Goal: Task Accomplishment & Management: Manage account settings

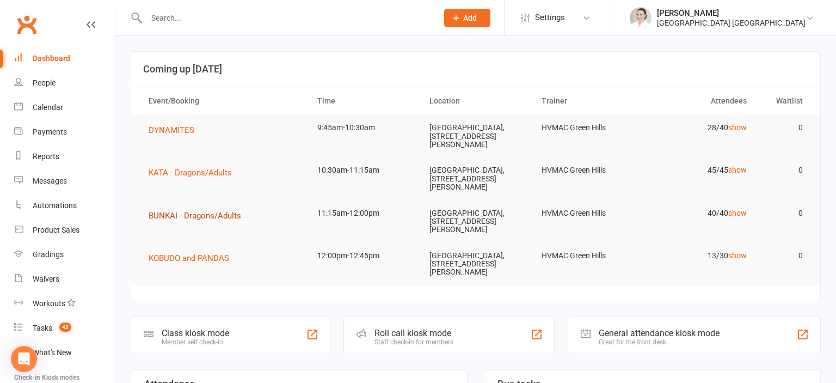
click at [213, 216] on span "BUNKAI - Dragons/Adults" at bounding box center [195, 216] width 93 height 10
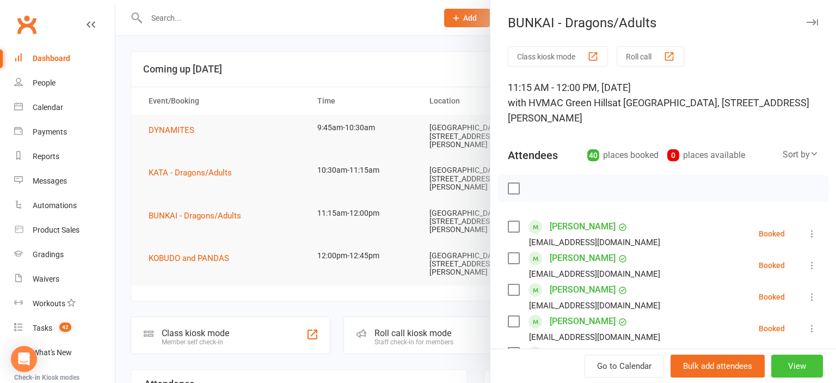
click at [803, 369] on button "View" at bounding box center [798, 365] width 52 height 23
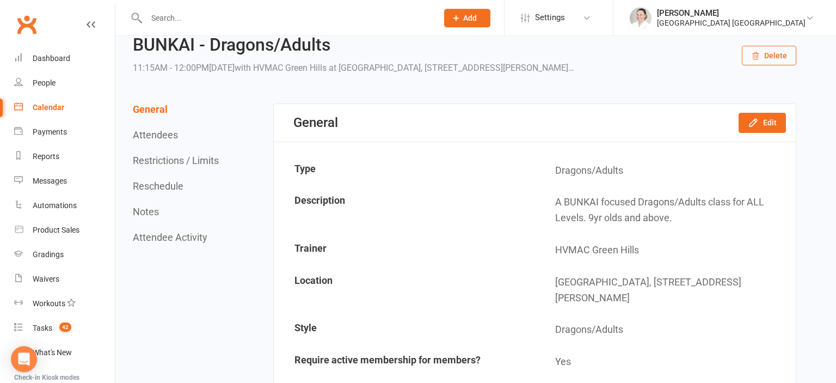
scroll to position [57, 0]
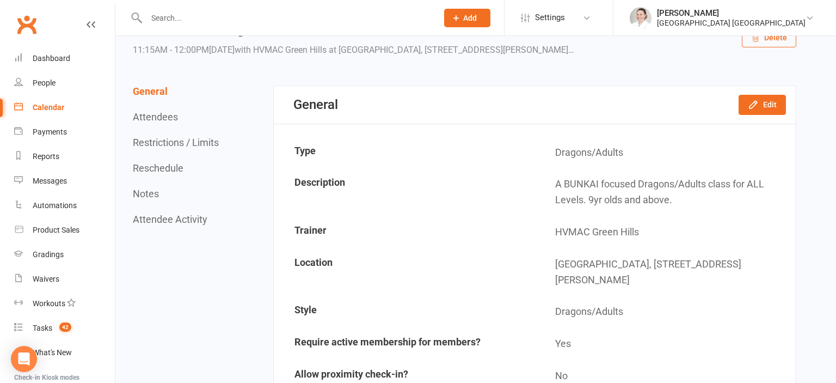
click at [164, 145] on button "Restrictions / Limits" at bounding box center [176, 142] width 86 height 11
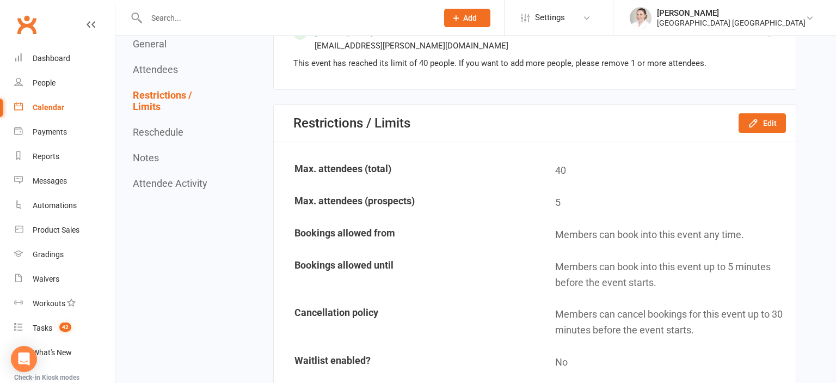
scroll to position [2115, 0]
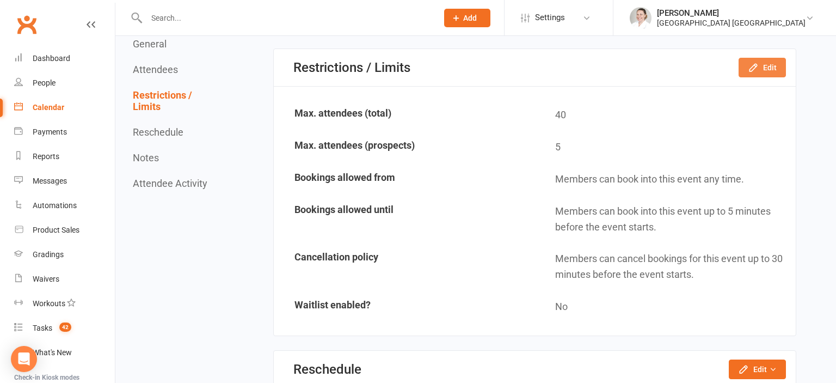
click at [759, 62] on icon "button" at bounding box center [753, 67] width 11 height 11
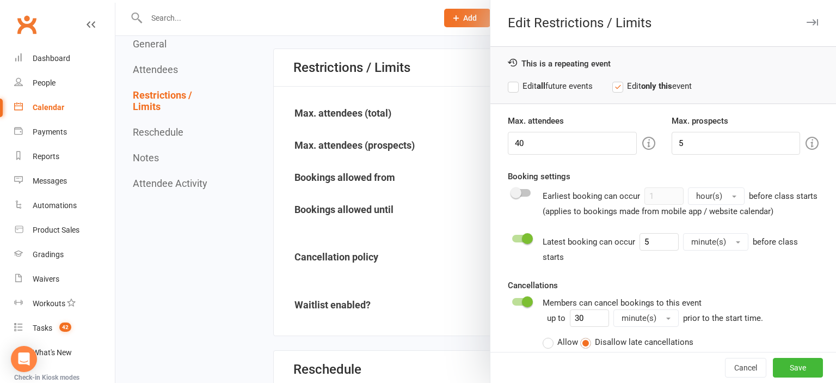
click at [540, 148] on div "Attendee limits help you manage class numbers if you have restricted space. If …" at bounding box center [529, 142] width 209 height 25
click at [540, 147] on input "40" at bounding box center [572, 143] width 128 height 23
click at [539, 139] on input "40" at bounding box center [572, 143] width 128 height 23
click at [540, 140] on input "40" at bounding box center [572, 143] width 128 height 23
type input "4"
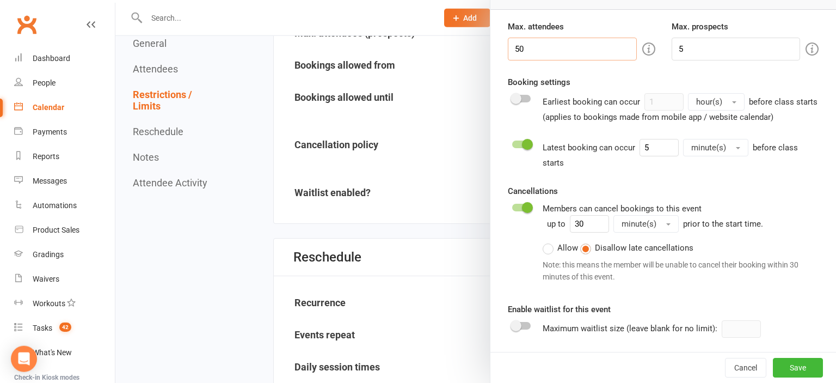
scroll to position [2287, 0]
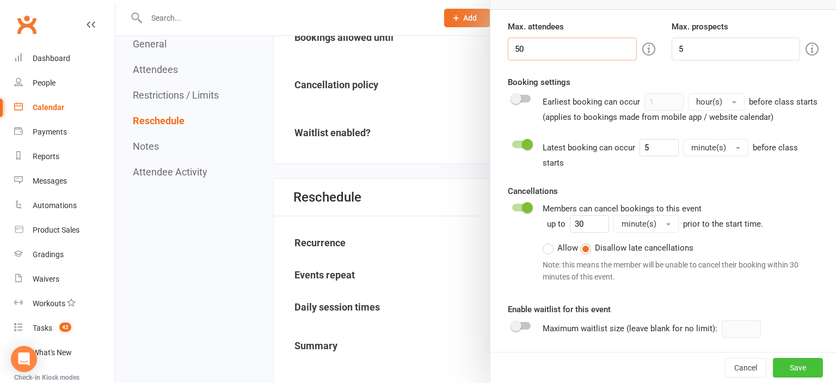
type input "50"
click at [792, 365] on button "Save" at bounding box center [798, 368] width 50 height 20
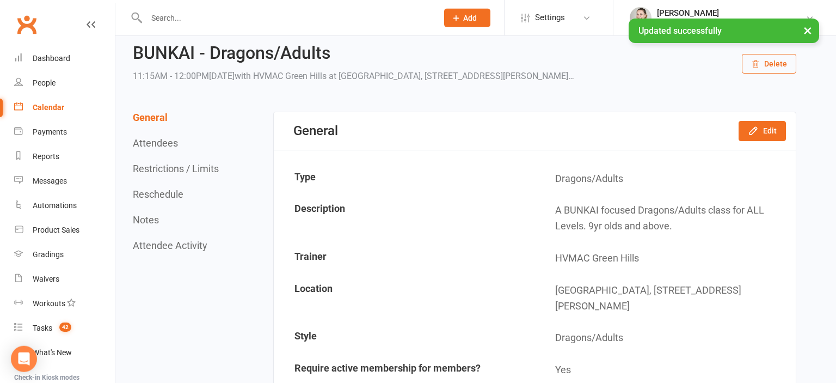
scroll to position [0, 0]
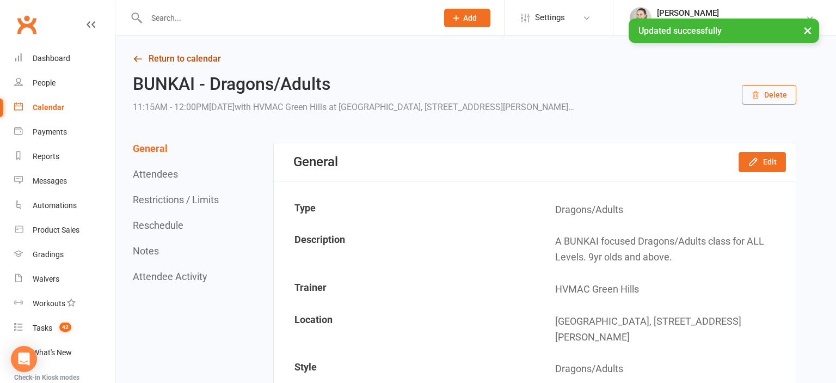
click at [168, 54] on link "Return to calendar" at bounding box center [465, 58] width 664 height 15
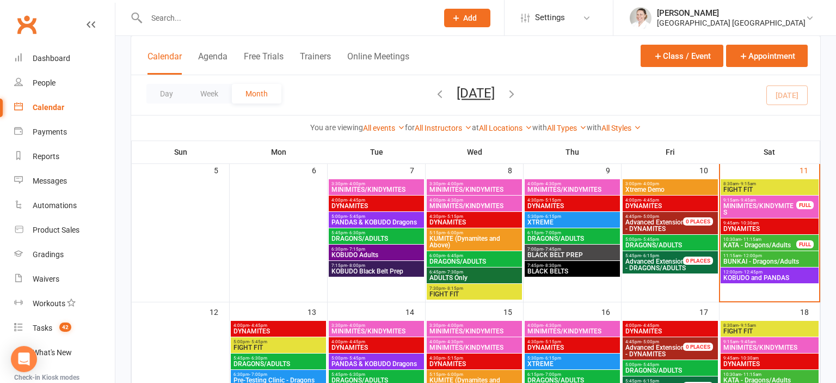
scroll to position [230, 0]
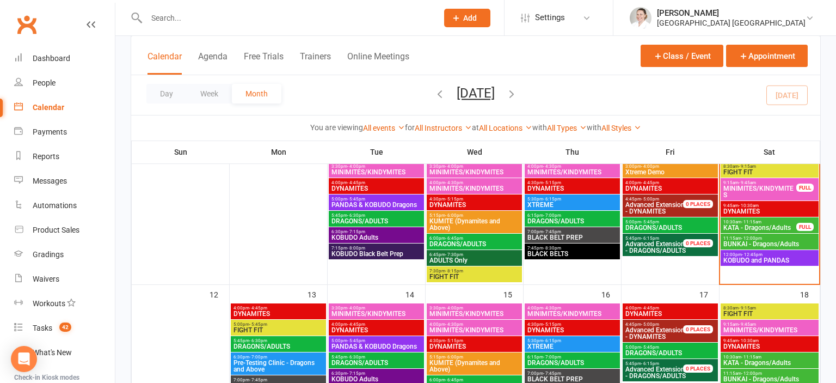
click at [746, 225] on span "KATA - Dragons/Adults" at bounding box center [760, 227] width 74 height 7
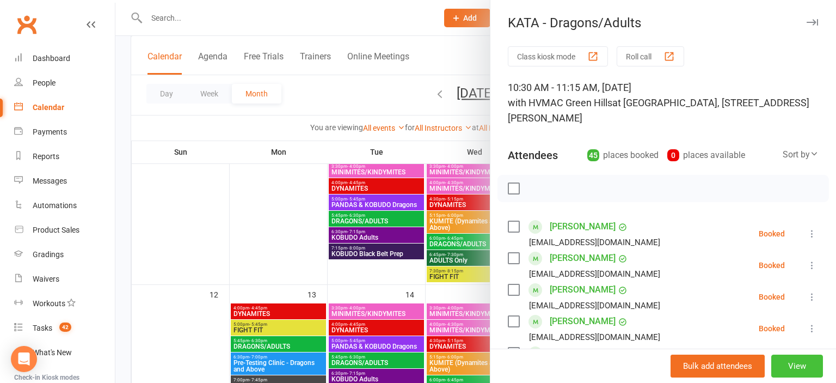
click at [800, 364] on button "View" at bounding box center [798, 365] width 52 height 23
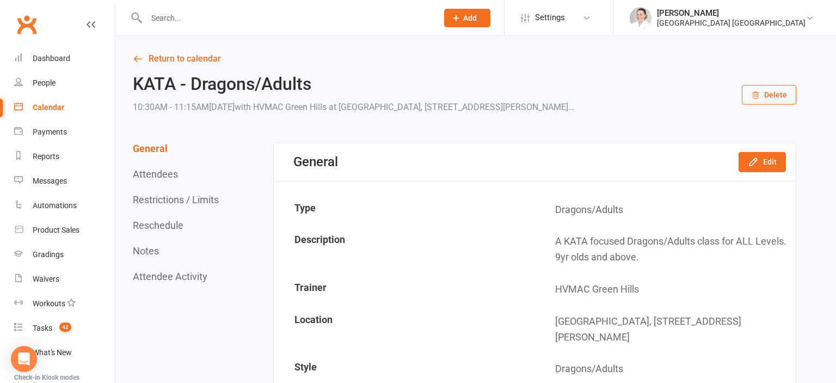
click at [162, 198] on button "Restrictions / Limits" at bounding box center [176, 199] width 86 height 11
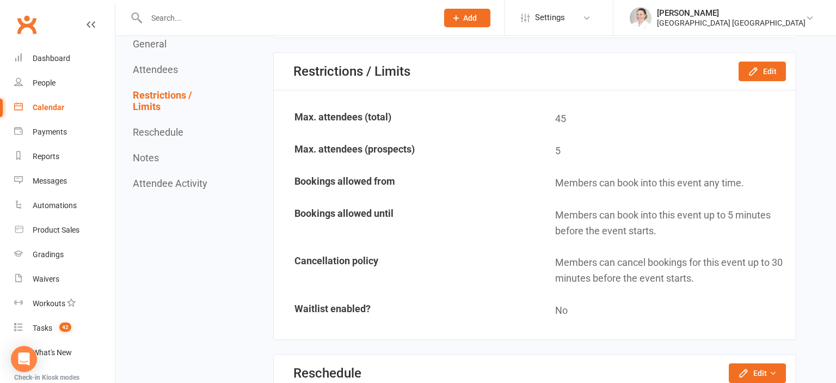
scroll to position [2291, 0]
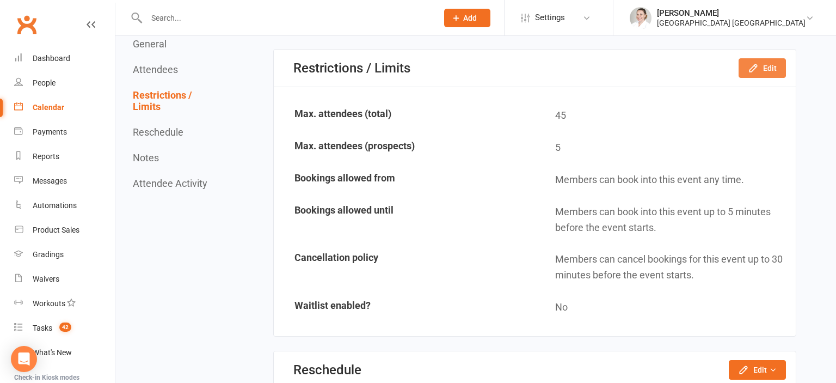
click at [770, 69] on button "Edit" at bounding box center [762, 68] width 47 height 20
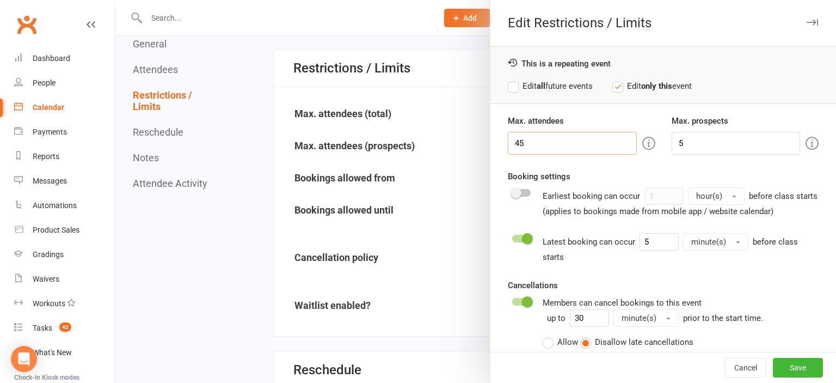
click at [564, 141] on input "45" at bounding box center [572, 143] width 128 height 23
click at [556, 140] on input "50" at bounding box center [572, 143] width 128 height 23
click at [555, 145] on input "50" at bounding box center [572, 143] width 128 height 23
click at [528, 149] on input "50" at bounding box center [572, 143] width 128 height 23
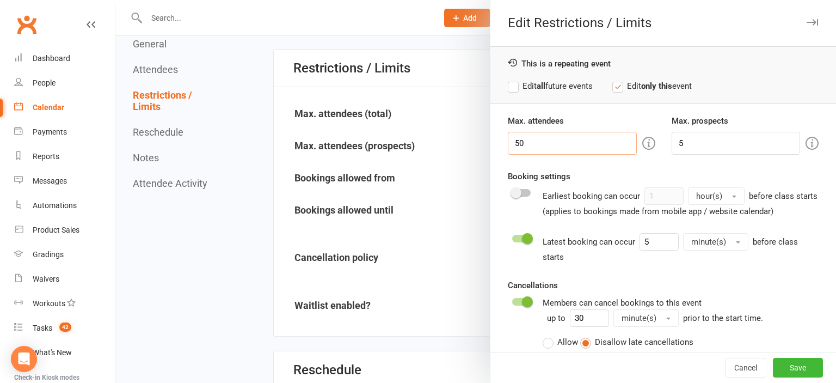
click at [523, 145] on input "50" at bounding box center [572, 143] width 128 height 23
click at [522, 145] on input "50" at bounding box center [572, 143] width 128 height 23
click at [519, 142] on input "50" at bounding box center [572, 143] width 128 height 23
click at [517, 140] on input "50" at bounding box center [572, 143] width 128 height 23
type input "50"
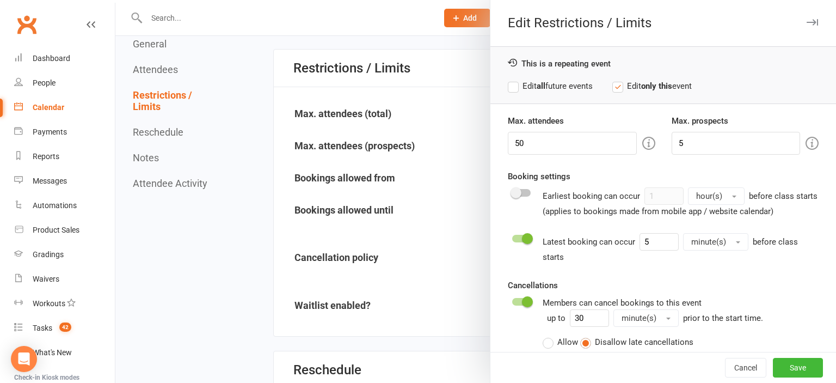
click at [327, 164] on div at bounding box center [475, 191] width 721 height 383
click at [810, 367] on button "Save" at bounding box center [798, 368] width 50 height 20
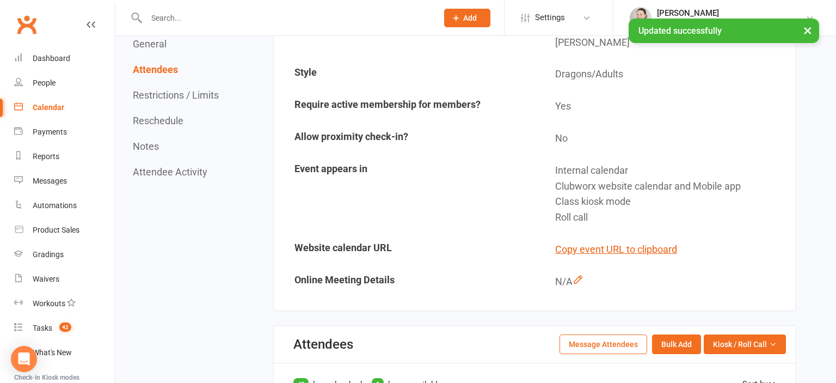
scroll to position [0, 0]
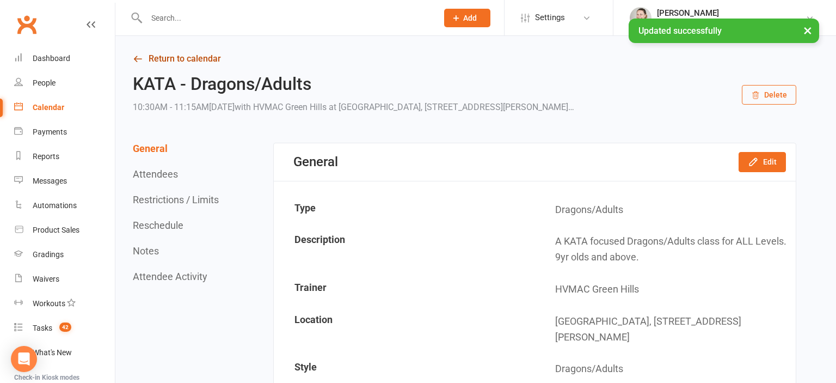
click at [174, 60] on link "Return to calendar" at bounding box center [465, 58] width 664 height 15
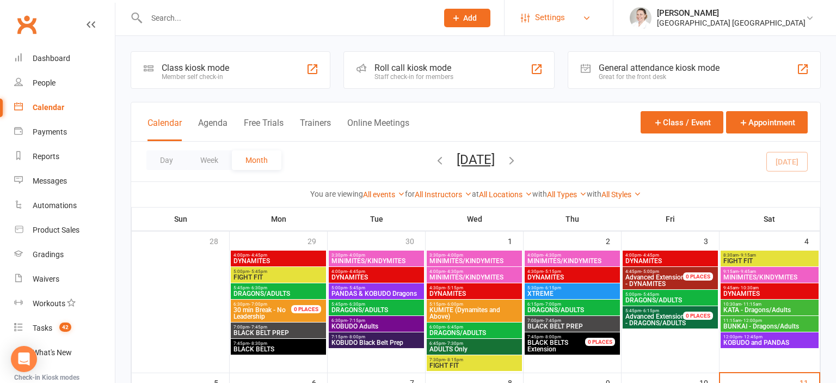
click at [542, 15] on span "Settings" at bounding box center [550, 17] width 30 height 25
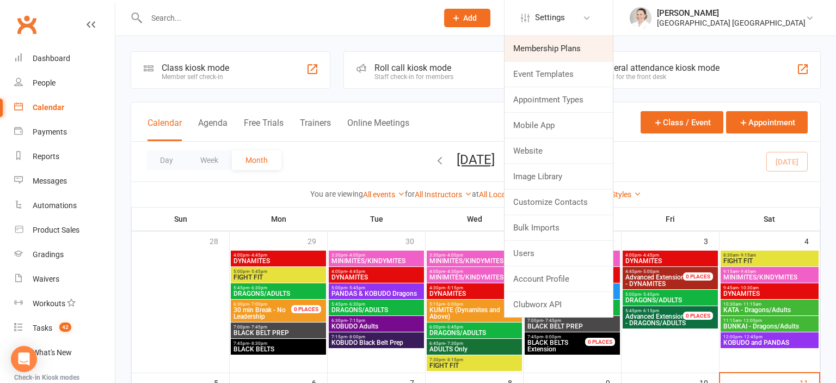
click at [553, 48] on link "Membership Plans" at bounding box center [559, 48] width 108 height 25
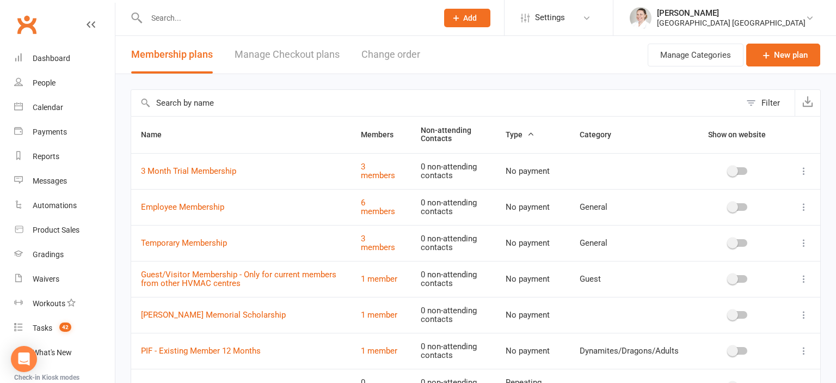
click at [201, 103] on input "text" at bounding box center [436, 103] width 610 height 26
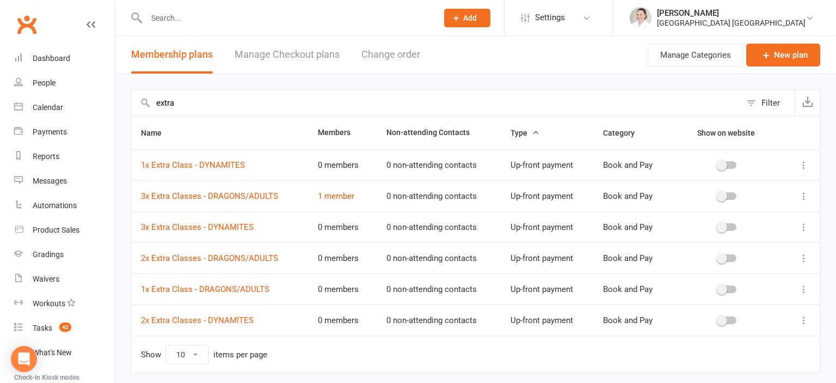
type input "extra"
click at [803, 166] on icon at bounding box center [804, 165] width 11 height 11
click at [733, 206] on link "Duplicate" at bounding box center [756, 207] width 108 height 22
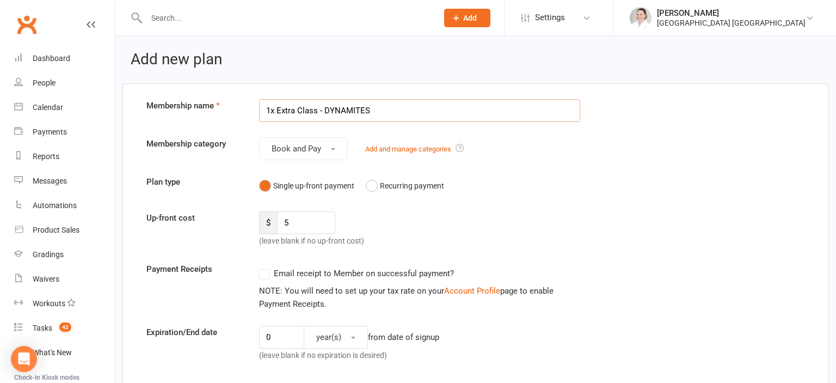
drag, startPoint x: 323, startPoint y: 110, endPoint x: 701, endPoint y: 107, distance: 377.9
click at [580, 108] on input "1x Extra Class - DYNAMITES" at bounding box center [419, 110] width 321 height 23
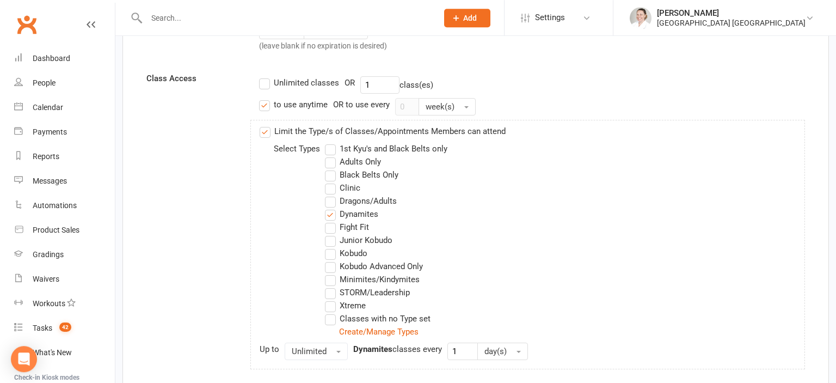
scroll to position [345, 0]
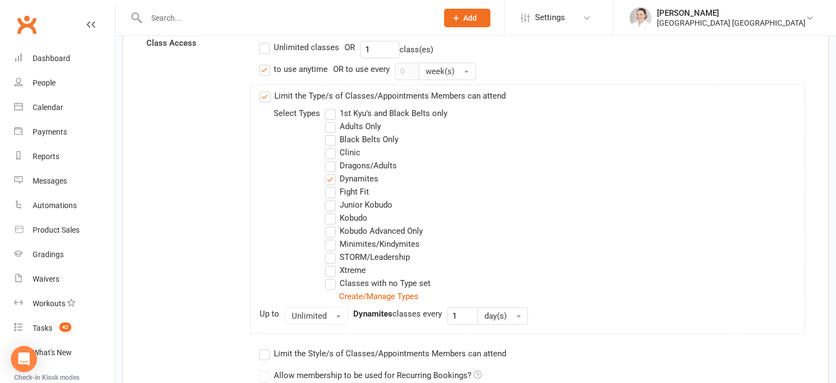
type input "1x Extra Class - Fight Fit"
click at [331, 178] on label "Dynamites" at bounding box center [351, 178] width 53 height 13
click at [331, 172] on input "Dynamites" at bounding box center [328, 172] width 7 height 0
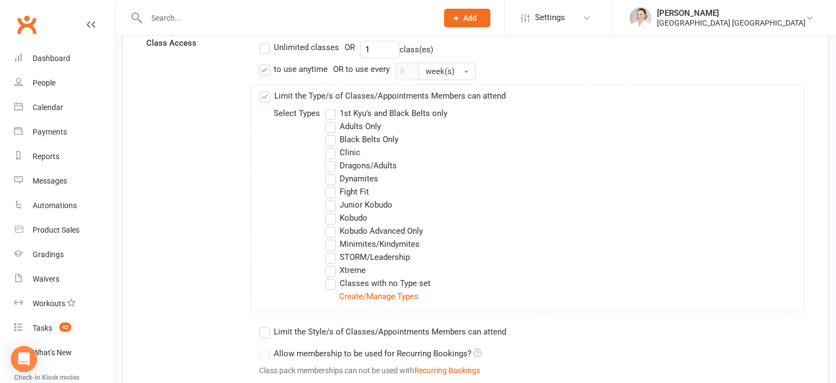
click at [330, 194] on label "Fight Fit" at bounding box center [347, 191] width 44 height 13
click at [330, 185] on input "Fight Fit" at bounding box center [328, 185] width 7 height 0
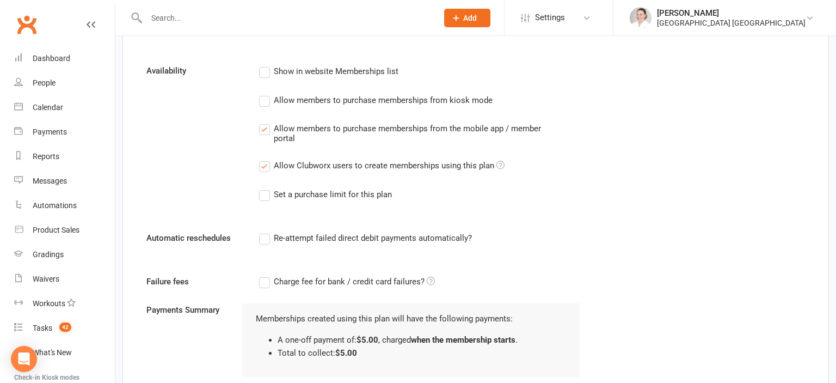
scroll to position [873, 0]
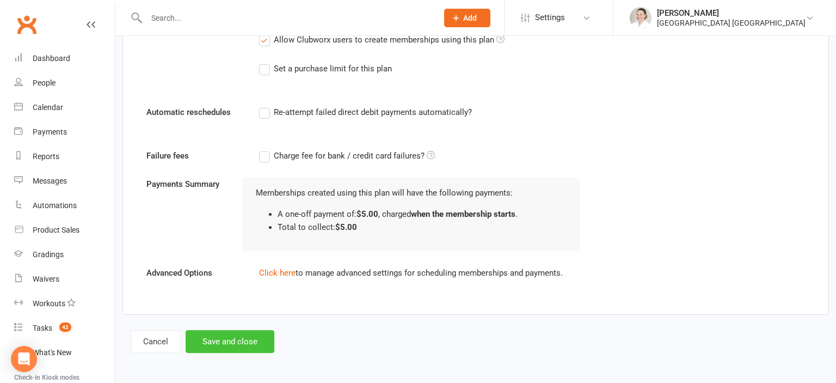
click at [252, 341] on button "Save and close" at bounding box center [230, 341] width 89 height 23
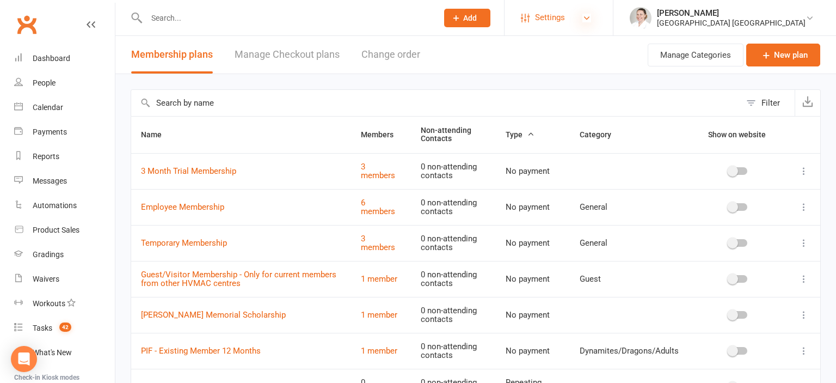
click at [583, 21] on icon at bounding box center [587, 18] width 9 height 9
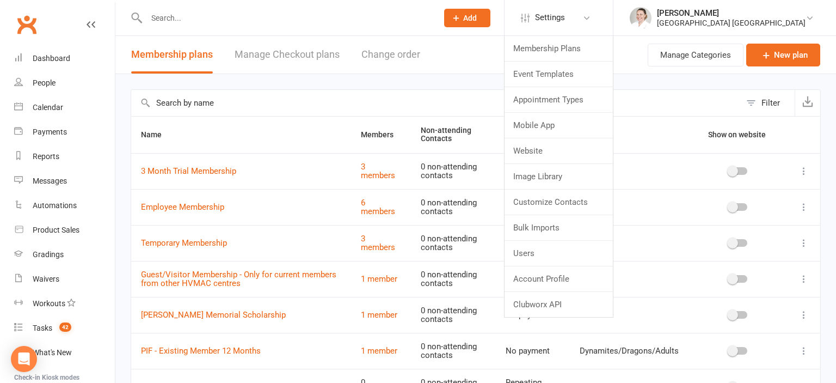
click at [378, 29] on div at bounding box center [280, 17] width 299 height 35
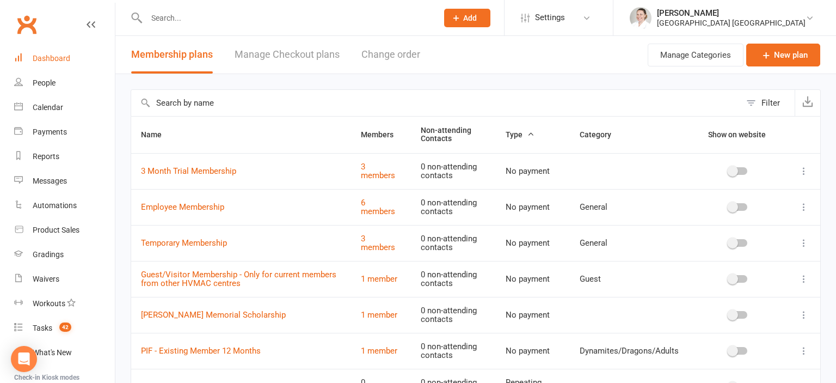
click at [39, 59] on div "Dashboard" at bounding box center [52, 58] width 38 height 9
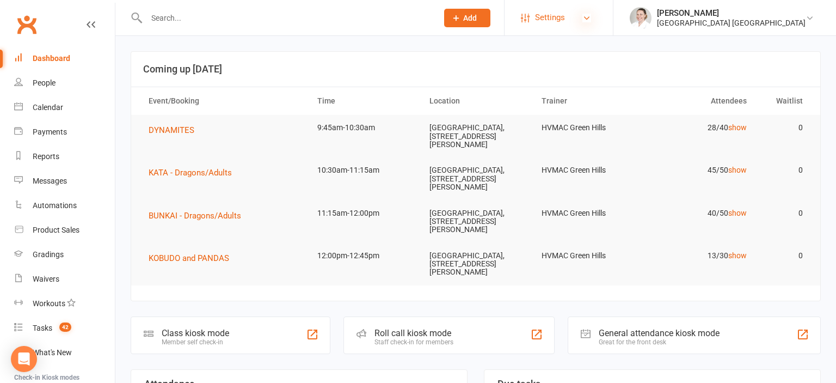
click at [589, 16] on icon at bounding box center [587, 18] width 9 height 9
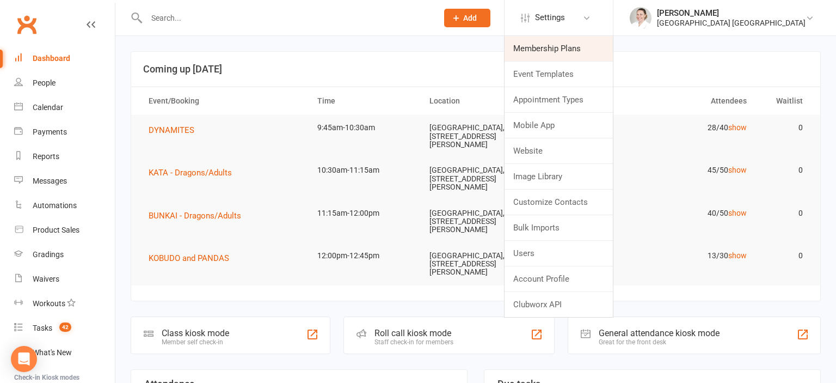
click at [548, 47] on link "Membership Plans" at bounding box center [559, 48] width 108 height 25
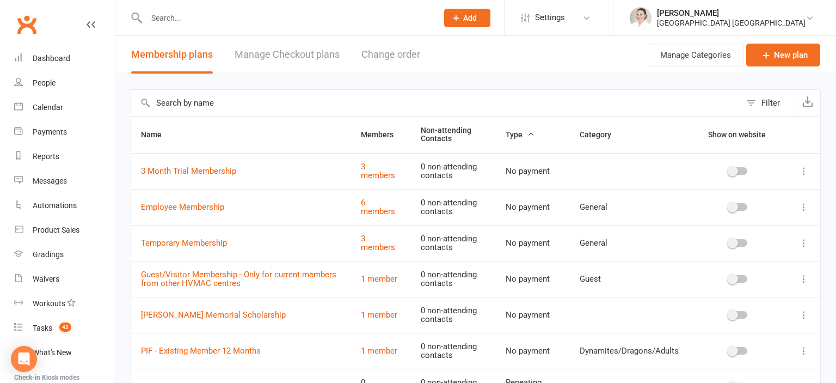
click at [238, 100] on input "text" at bounding box center [436, 103] width 610 height 26
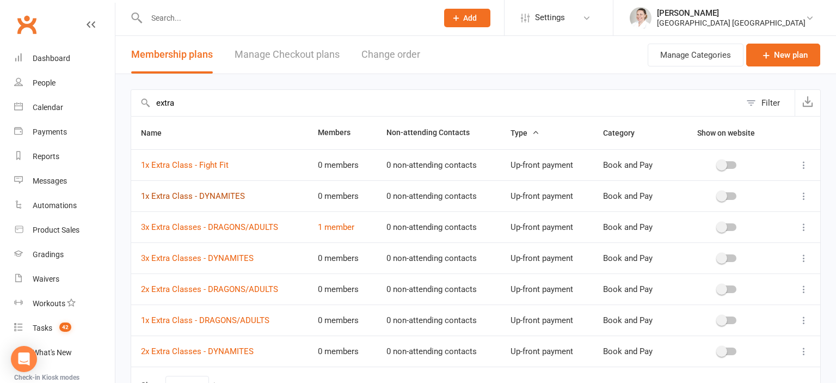
type input "extra"
click at [188, 191] on link "1x Extra Class - DYNAMITES" at bounding box center [193, 196] width 104 height 10
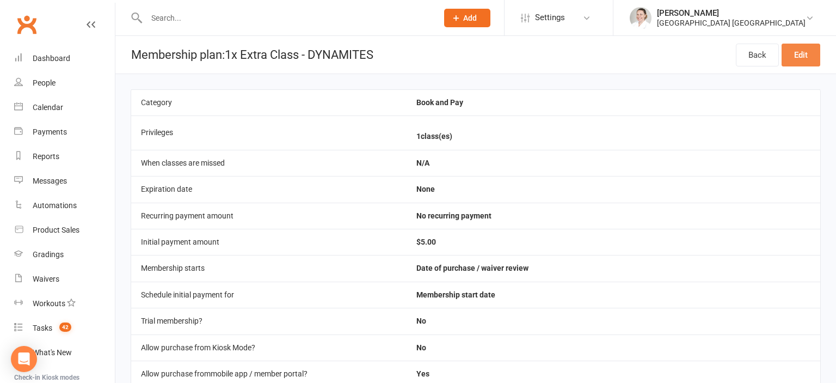
click at [807, 58] on link "Edit" at bounding box center [801, 55] width 39 height 23
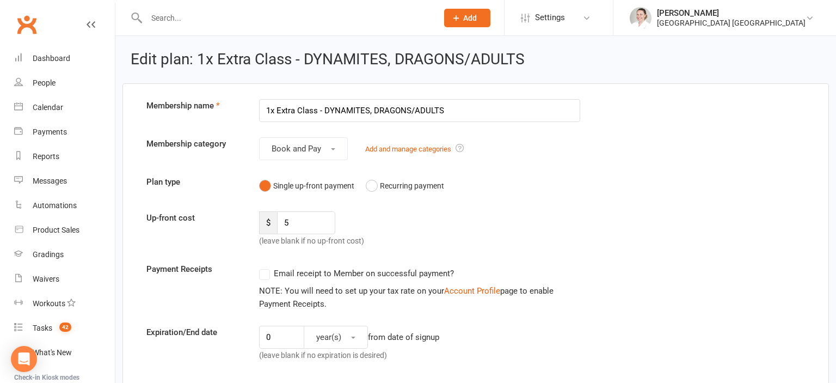
drag, startPoint x: 316, startPoint y: 110, endPoint x: 283, endPoint y: 110, distance: 33.2
click at [282, 109] on input "1x Extra Class - DYNAMITES, DRAGONS/ADULTS" at bounding box center [419, 110] width 321 height 23
drag, startPoint x: 335, startPoint y: 108, endPoint x: 481, endPoint y: 107, distance: 145.9
click at [481, 107] on input "1x EXTRA CLASS - DYNAMITES, DRAGONS/ADULTS" at bounding box center [419, 110] width 321 height 23
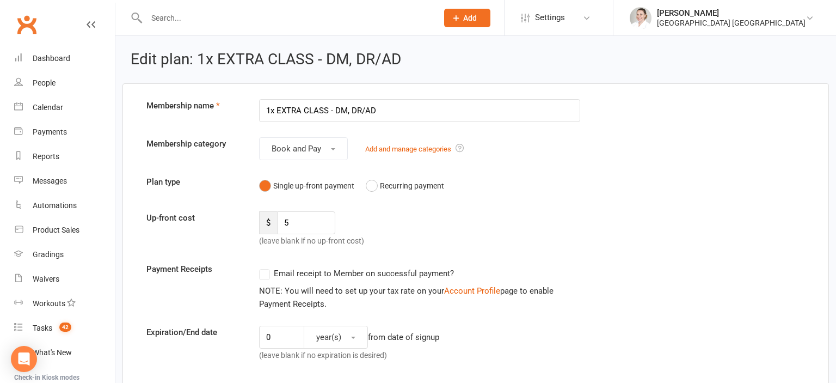
drag, startPoint x: 340, startPoint y: 109, endPoint x: 426, endPoint y: 108, distance: 86.0
click at [426, 108] on input "1x EXTRA CLASS - DM, DR/AD" at bounding box center [419, 110] width 321 height 23
type input "1x EXTRA CLASS - Dynamites & Dragons/Adults"
click at [616, 218] on div "Up-front cost $ 5 (leave blank if no up-front cost)" at bounding box center [475, 229] width 675 height 36
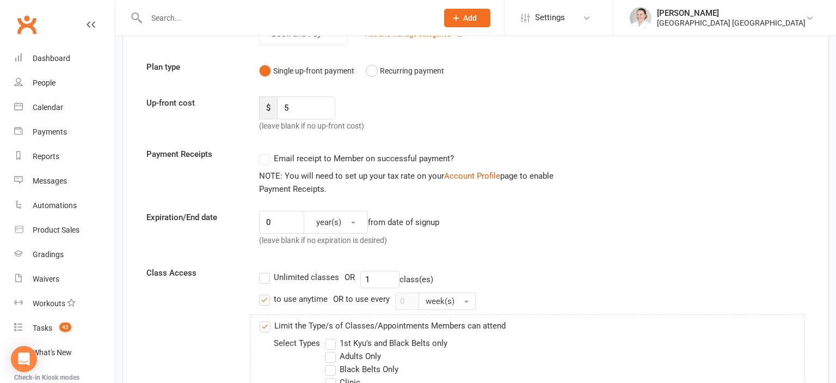
scroll to position [345, 0]
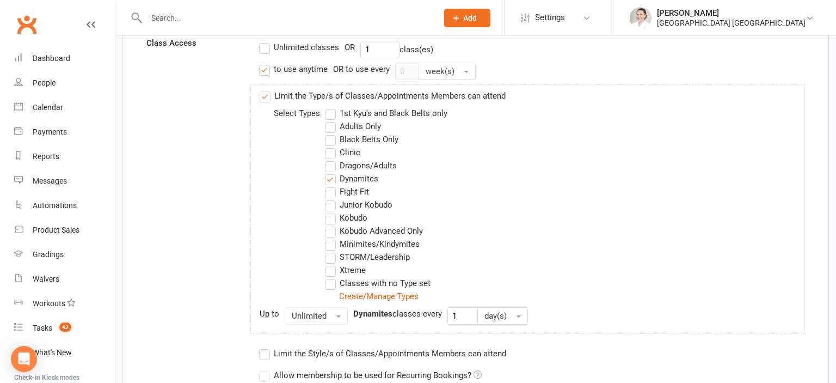
click at [332, 168] on label "Dragons/Adults" at bounding box center [361, 165] width 72 height 13
click at [332, 159] on input "Dragons/Adults" at bounding box center [328, 159] width 7 height 0
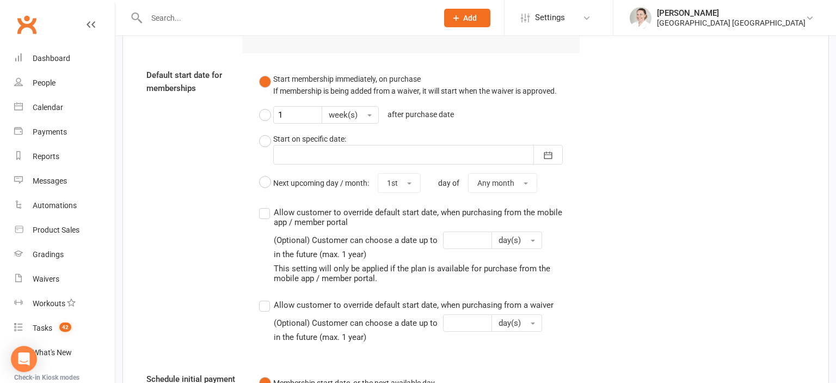
scroll to position [1250, 0]
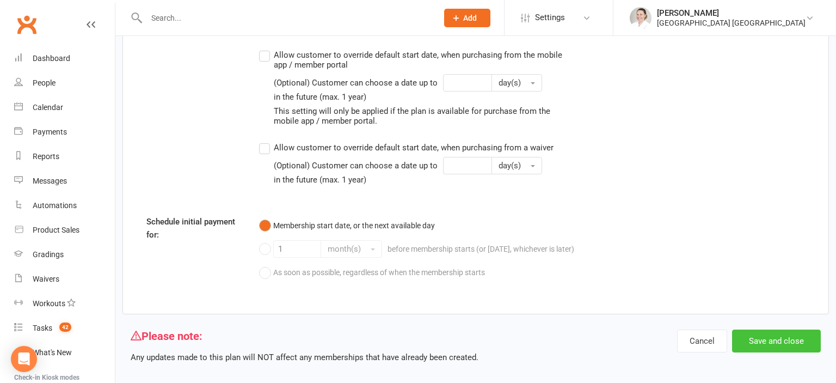
click at [783, 332] on button "Save and close" at bounding box center [776, 340] width 89 height 23
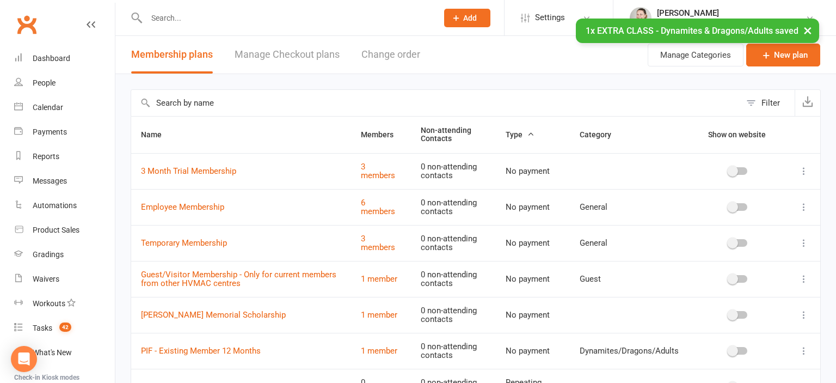
click at [246, 108] on input "text" at bounding box center [436, 103] width 610 height 26
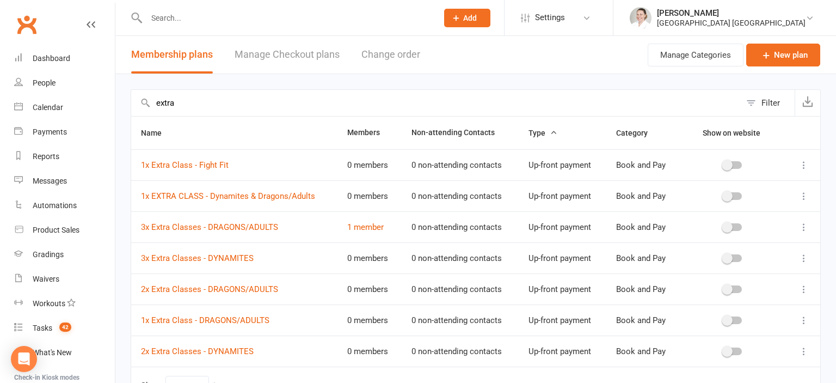
type input "extra"
click at [804, 225] on icon at bounding box center [804, 227] width 11 height 11
click at [749, 297] on link "Delete" at bounding box center [756, 291] width 108 height 22
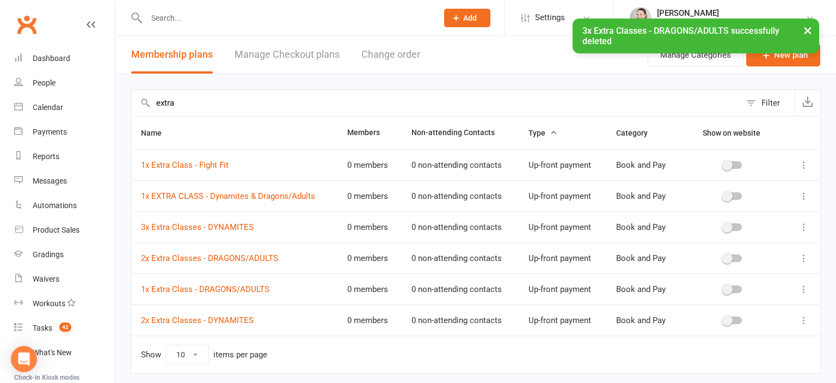
click at [805, 263] on button at bounding box center [804, 258] width 13 height 13
click at [732, 321] on link "Delete" at bounding box center [756, 322] width 108 height 22
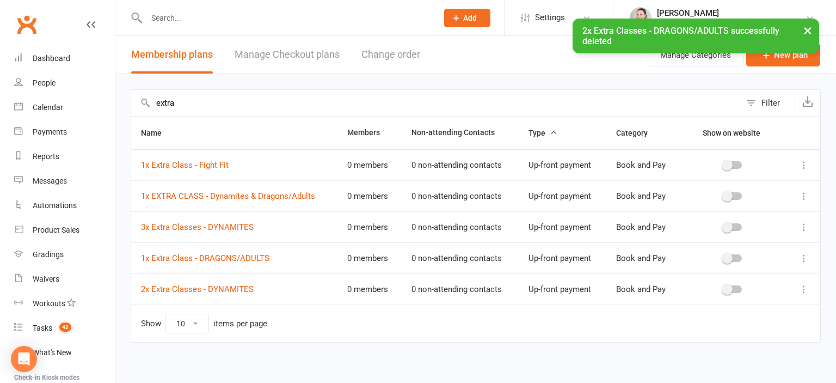
click at [809, 254] on icon at bounding box center [804, 258] width 11 height 11
click at [739, 318] on link "Delete" at bounding box center [756, 322] width 108 height 22
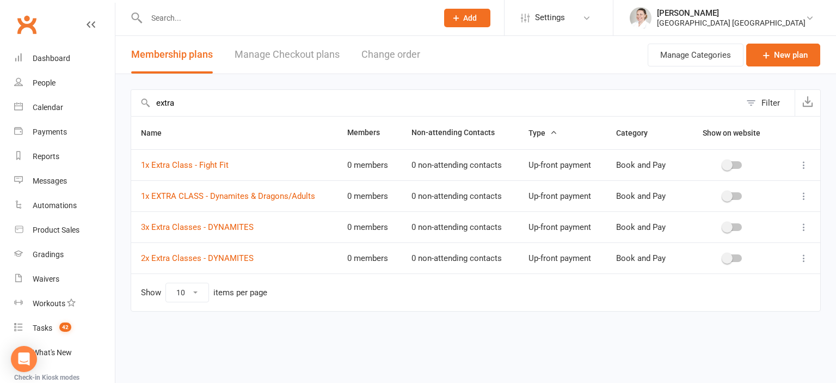
click at [806, 225] on icon at bounding box center [804, 227] width 11 height 11
click at [768, 249] on link "Edit" at bounding box center [756, 247] width 108 height 22
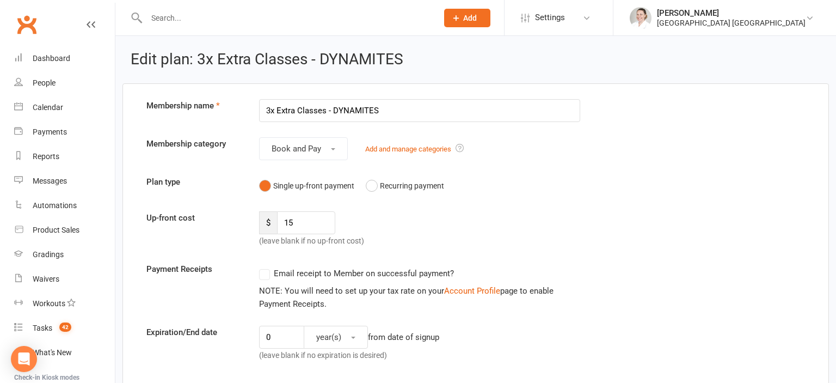
drag, startPoint x: 282, startPoint y: 110, endPoint x: 325, endPoint y: 113, distance: 43.1
click at [325, 113] on input "3x Extra Classes - DYNAMITES" at bounding box center [419, 110] width 321 height 23
drag, startPoint x: 340, startPoint y: 109, endPoint x: 464, endPoint y: 111, distance: 124.2
click at [464, 111] on input "3x EXTRA Classes - DYNAMITES" at bounding box center [419, 110] width 321 height 23
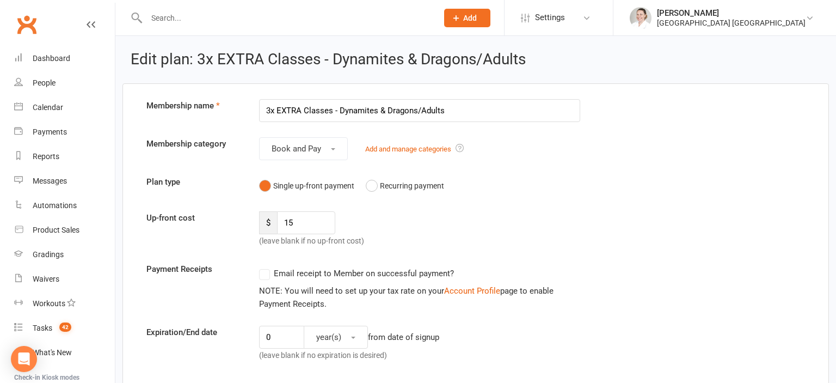
type input "3x EXTRA Classes - Dynamites & Dragons/Adults"
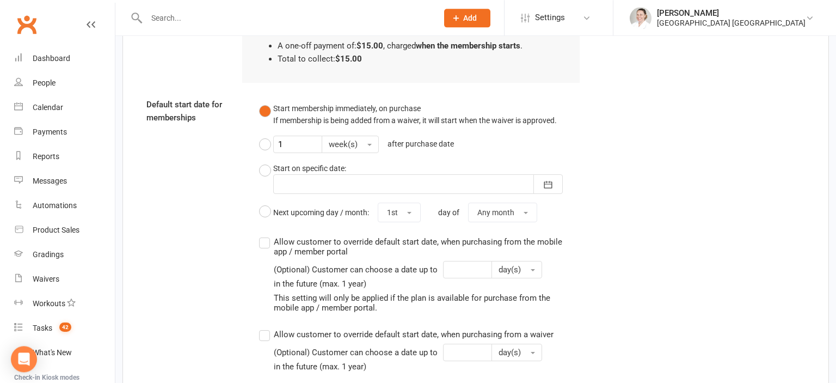
scroll to position [1228, 0]
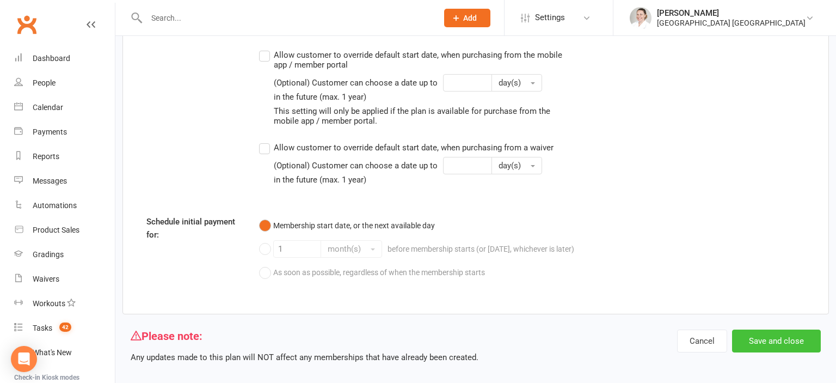
click at [783, 329] on button "Save and close" at bounding box center [776, 340] width 89 height 23
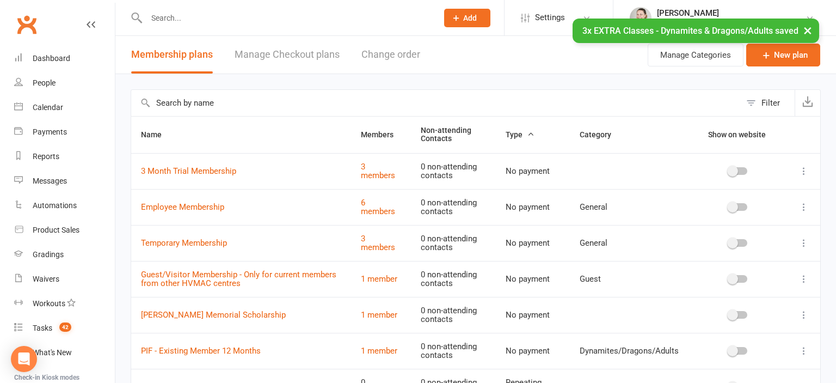
click at [173, 101] on input "text" at bounding box center [436, 103] width 610 height 26
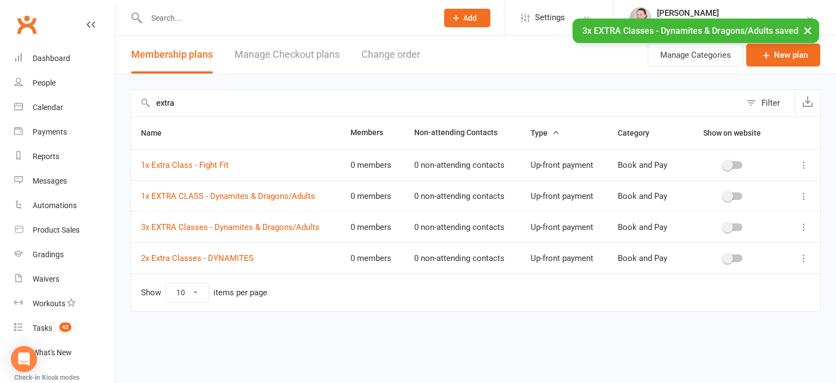
type input "extra"
click at [799, 164] on icon at bounding box center [804, 165] width 11 height 11
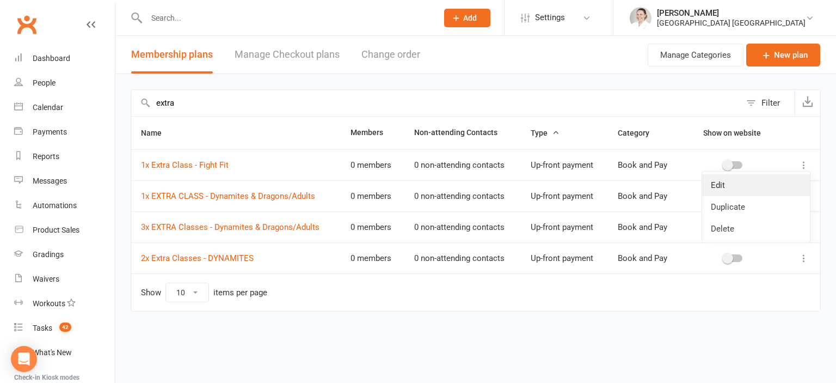
click at [763, 183] on link "Edit" at bounding box center [756, 185] width 108 height 22
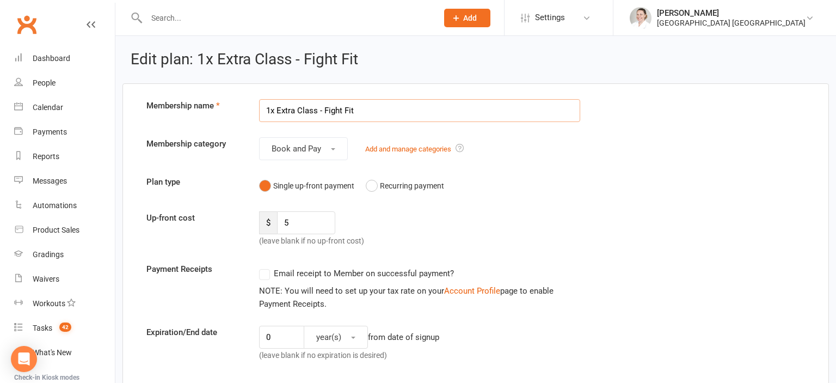
click at [285, 106] on input "1x Extra Class - Fight Fit" at bounding box center [419, 110] width 321 height 23
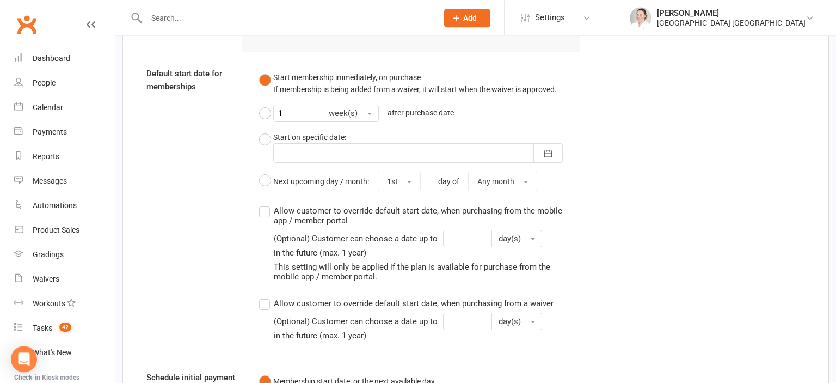
scroll to position [1228, 0]
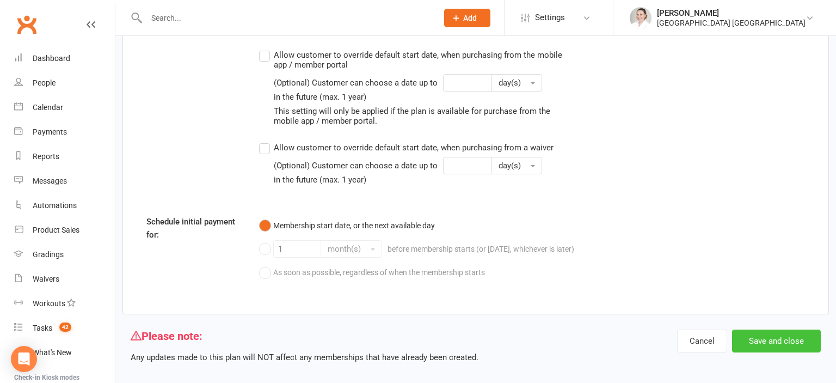
type input "1x EXTRA Class - Fight Fit"
click at [794, 329] on button "Save and close" at bounding box center [776, 340] width 89 height 23
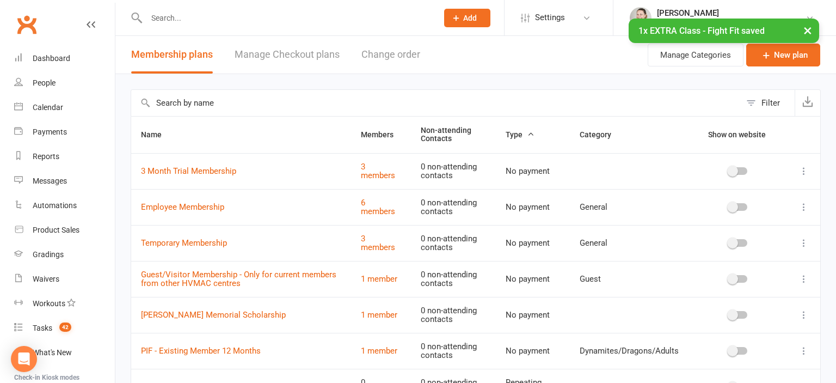
click at [258, 93] on input "text" at bounding box center [436, 103] width 610 height 26
click at [248, 102] on input "text" at bounding box center [436, 103] width 610 height 26
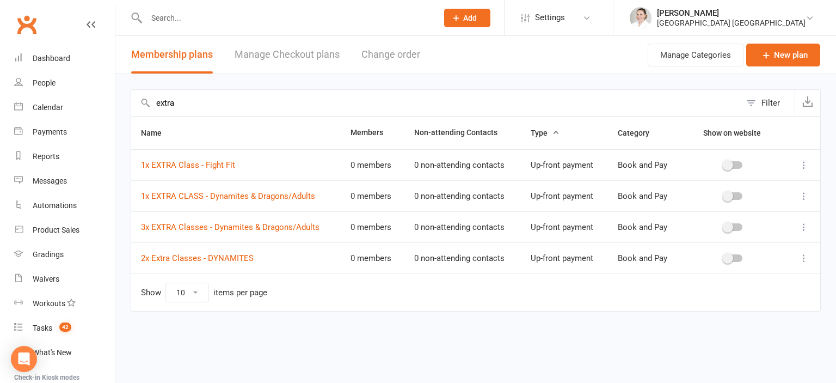
type input "extra"
click at [801, 254] on icon at bounding box center [804, 258] width 11 height 11
click at [742, 276] on link "Edit" at bounding box center [756, 278] width 108 height 22
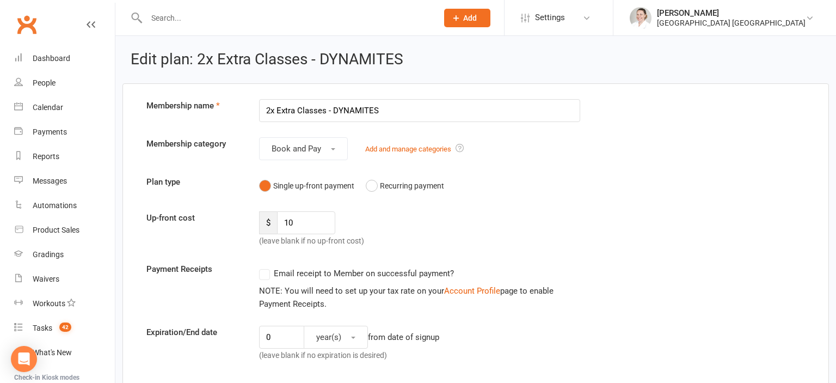
click at [339, 107] on input "2x Extra Classes - DYNAMITES" at bounding box center [419, 110] width 321 height 23
click at [283, 109] on input "2x Extra Classes - DYNAMITES" at bounding box center [419, 110] width 321 height 23
drag, startPoint x: 345, startPoint y: 111, endPoint x: 433, endPoint y: 113, distance: 87.7
click at [433, 113] on input "2x EXTRA Classes - DYNAMITES" at bounding box center [419, 110] width 321 height 23
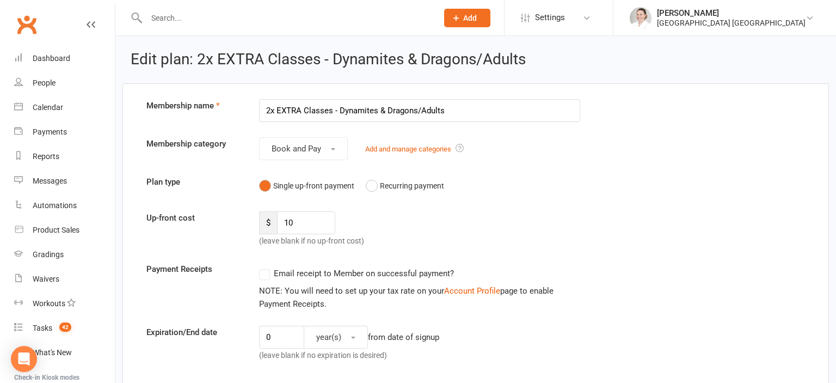
type input "2x EXTRA Classes - Dynamites & Dragons/Adults"
click at [621, 219] on div "Up-front cost $ 10 (leave blank if no up-front cost)" at bounding box center [475, 229] width 675 height 36
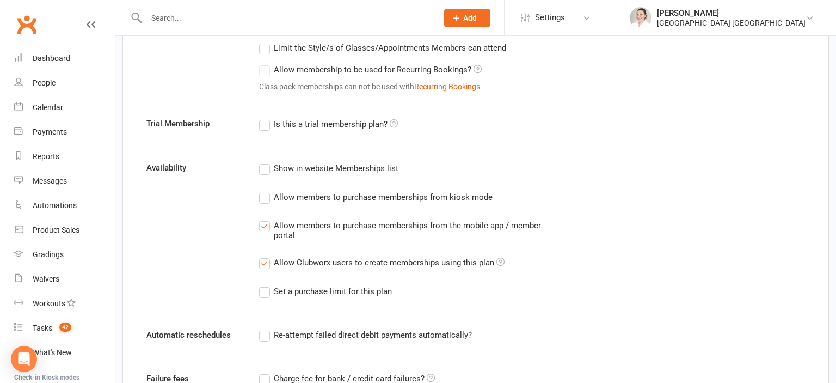
scroll to position [423, 0]
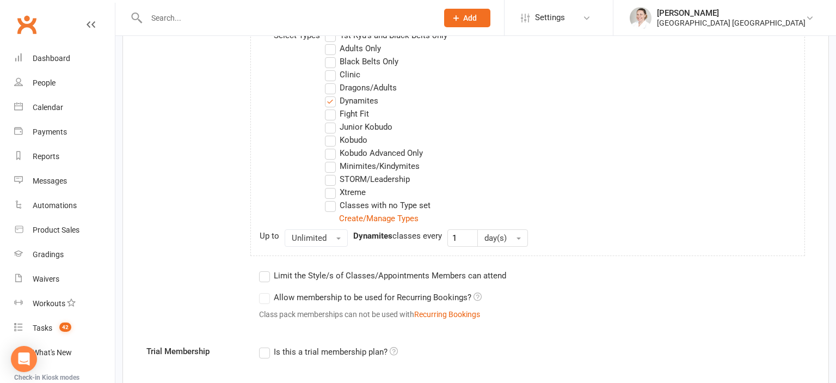
click at [326, 88] on label "Dragons/Adults" at bounding box center [361, 87] width 72 height 13
click at [326, 81] on input "Dragons/Adults" at bounding box center [328, 81] width 7 height 0
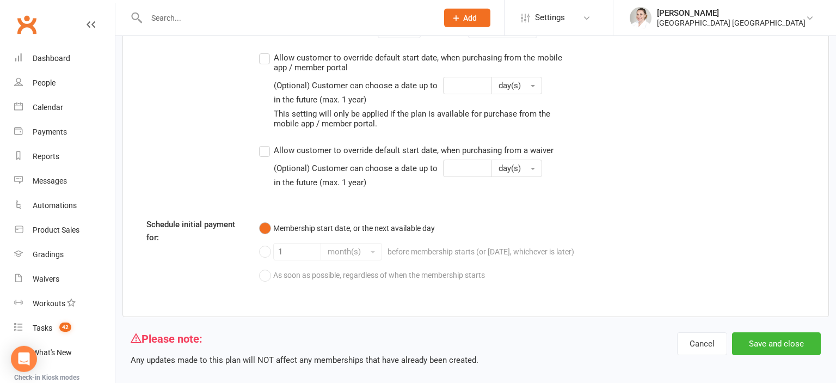
scroll to position [1250, 0]
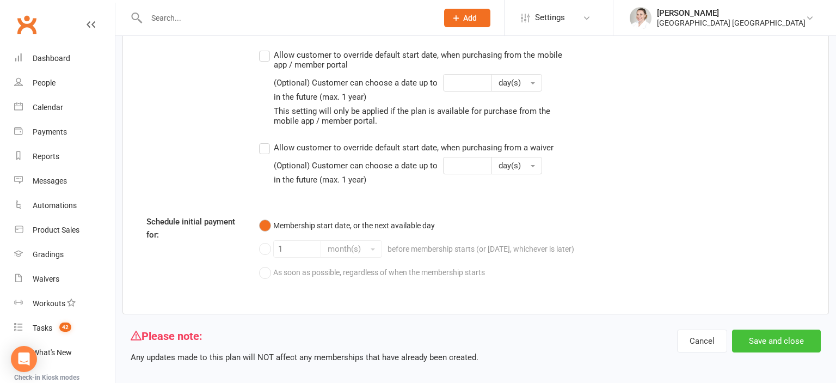
click at [775, 329] on button "Save and close" at bounding box center [776, 340] width 89 height 23
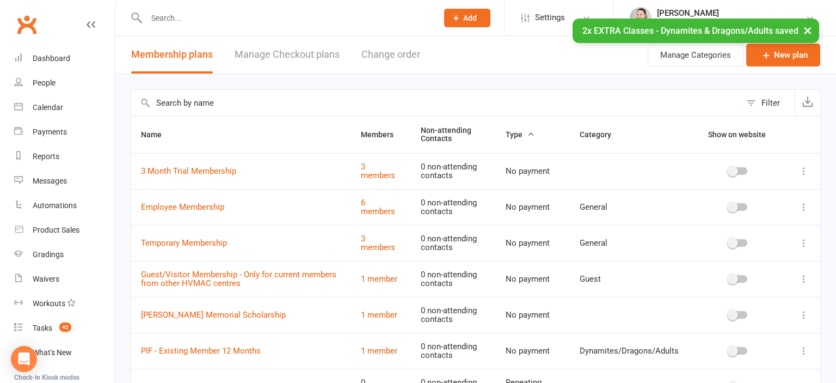
click at [211, 101] on input "text" at bounding box center [436, 103] width 610 height 26
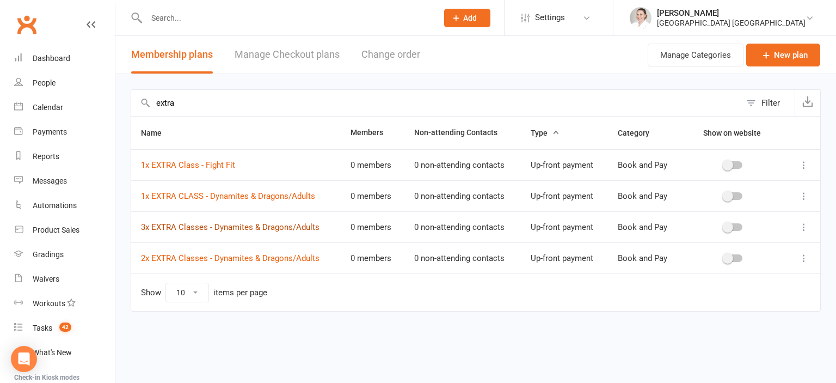
type input "extra"
click at [267, 227] on link "3x EXTRA Classes - Dynamites & Dragons/Adults" at bounding box center [230, 227] width 179 height 10
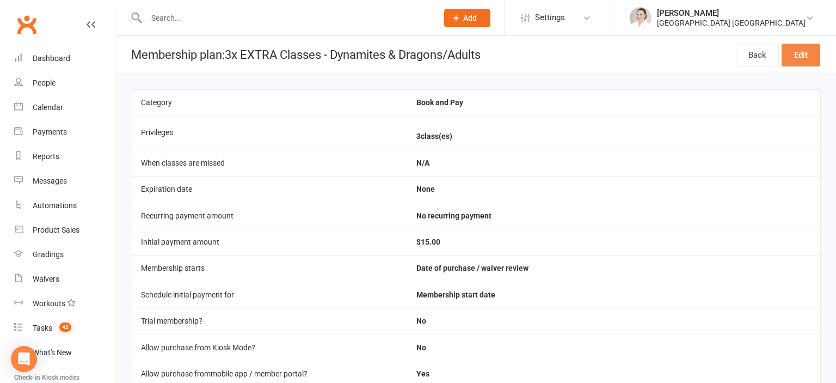
click at [805, 49] on link "Edit" at bounding box center [801, 55] width 39 height 23
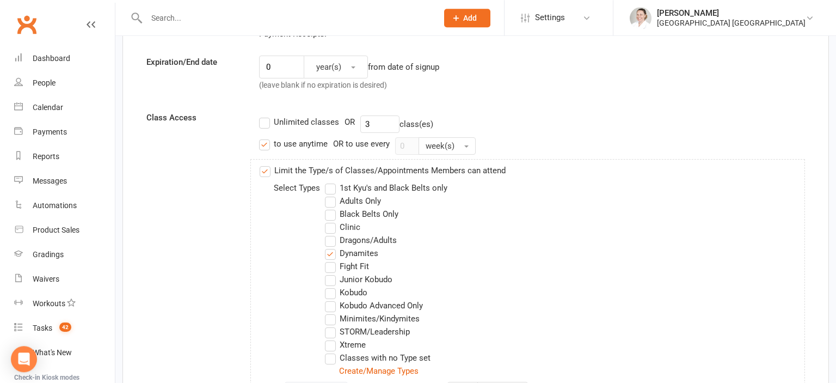
scroll to position [287, 0]
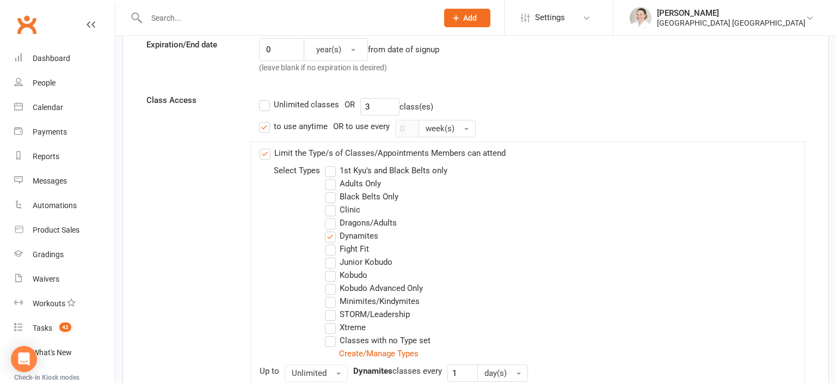
click at [334, 224] on label "Dragons/Adults" at bounding box center [361, 222] width 72 height 13
click at [332, 216] on input "Dragons/Adults" at bounding box center [328, 216] width 7 height 0
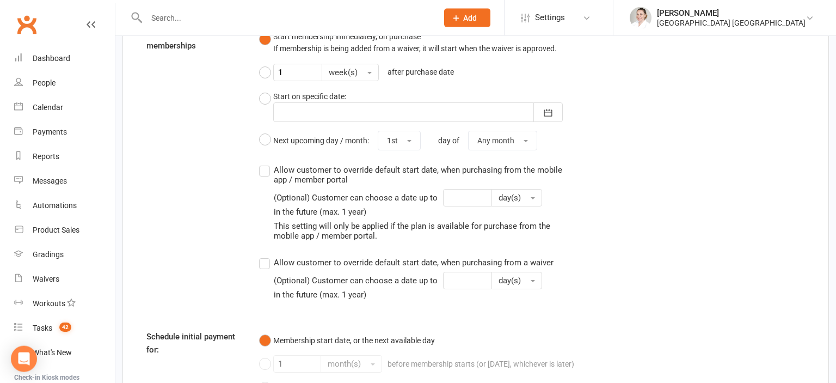
scroll to position [1250, 0]
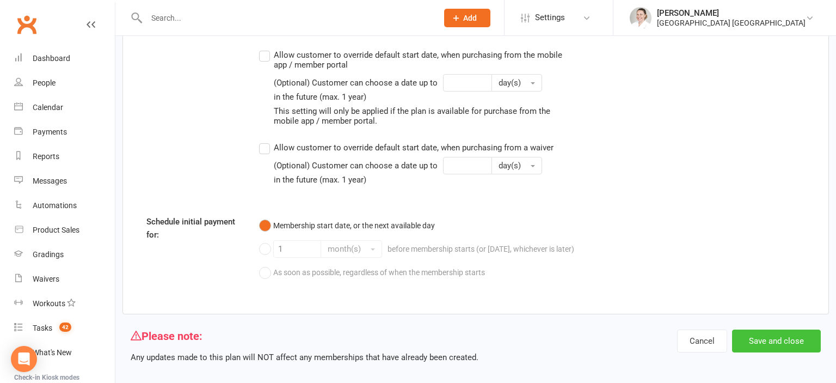
click at [773, 329] on button "Save and close" at bounding box center [776, 340] width 89 height 23
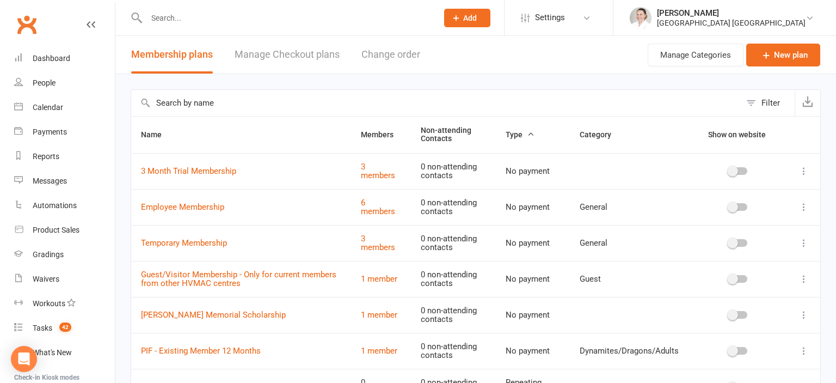
click at [218, 91] on input "text" at bounding box center [436, 103] width 610 height 26
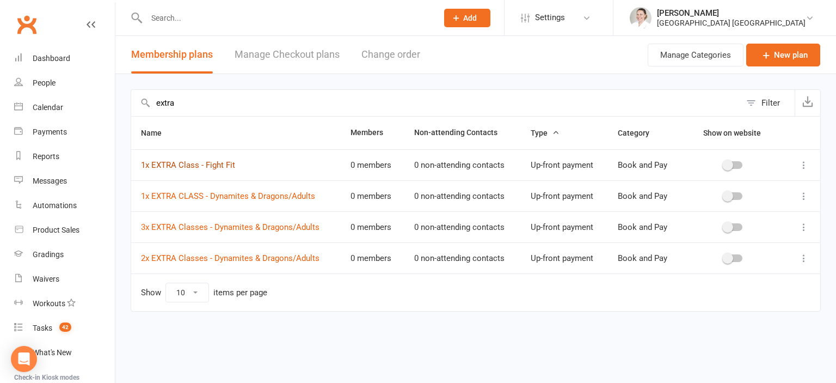
type input "extra"
click at [402, 242] on td "0 members" at bounding box center [373, 257] width 64 height 31
click at [237, 197] on link "1x EXTRA CLASS - Dynamites & Dragons/Adults" at bounding box center [228, 196] width 174 height 10
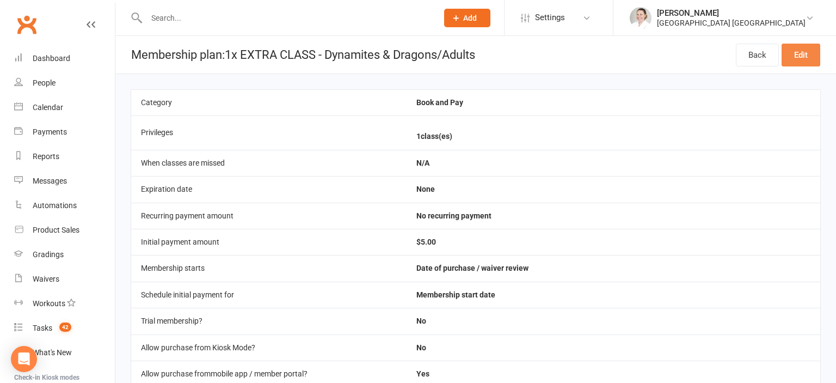
click at [802, 50] on link "Edit" at bounding box center [801, 55] width 39 height 23
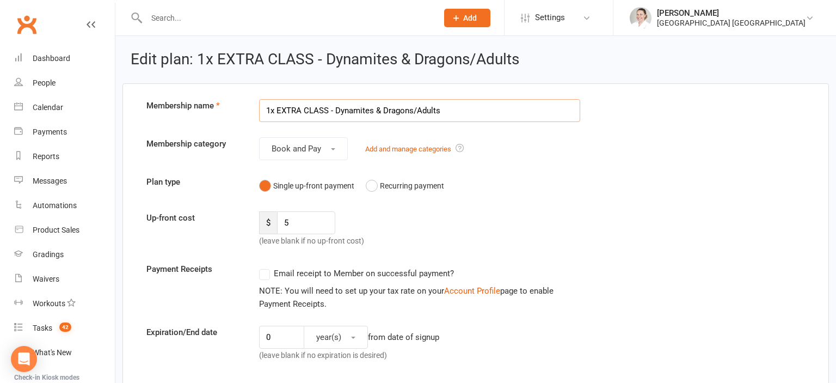
drag, startPoint x: 309, startPoint y: 112, endPoint x: 328, endPoint y: 111, distance: 18.6
click at [328, 111] on input "1x EXTRA CLASS - Dynamites & Dragons/Adults" at bounding box center [419, 110] width 321 height 23
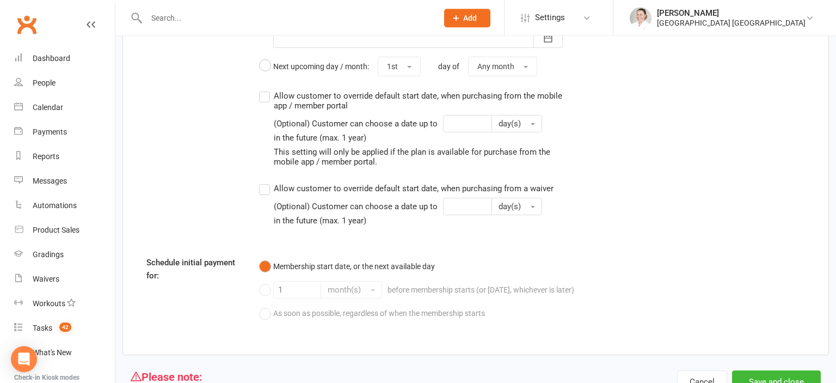
scroll to position [1250, 0]
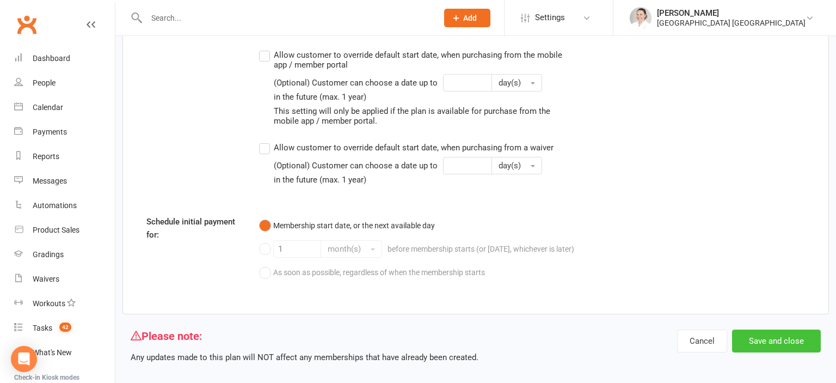
type input "1x EXTRA Class - Dynamites & Dragons/Adults"
click at [791, 331] on button "Save and close" at bounding box center [776, 340] width 89 height 23
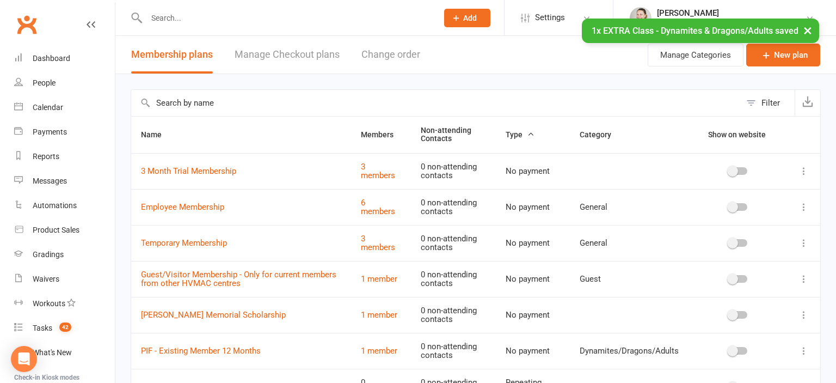
click at [214, 100] on input "text" at bounding box center [436, 103] width 610 height 26
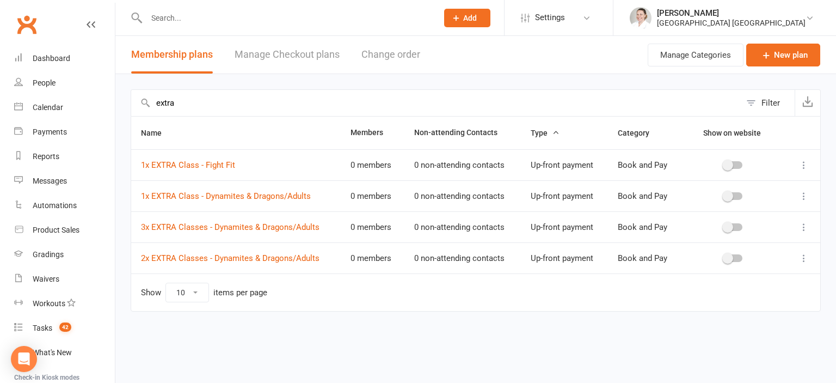
type input "extra"
click at [461, 87] on div "extra Filter Name Members Non-attending Contacts Type Category Show on website …" at bounding box center [475, 208] width 721 height 268
click at [804, 160] on icon at bounding box center [804, 165] width 11 height 11
click at [565, 102] on input "extra" at bounding box center [436, 103] width 610 height 26
click at [805, 161] on icon at bounding box center [804, 165] width 11 height 11
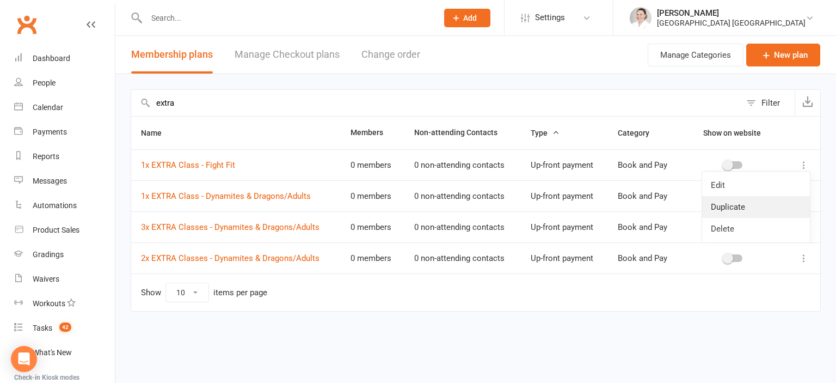
click at [759, 205] on link "Duplicate" at bounding box center [756, 207] width 108 height 22
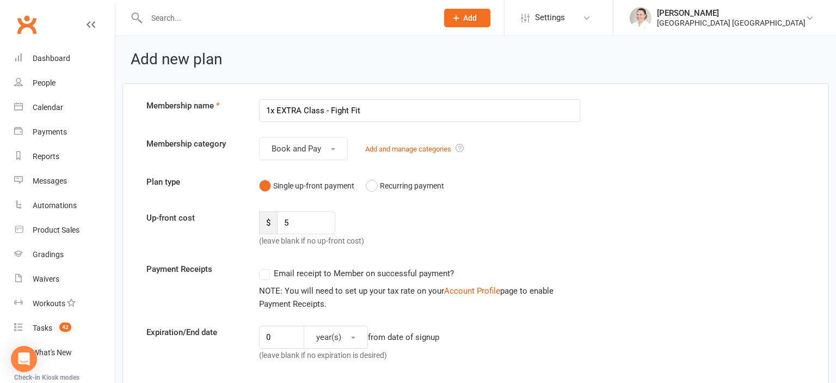
click at [270, 110] on input "1x EXTRA Class - Fight Fit" at bounding box center [419, 110] width 321 height 23
click at [323, 111] on input "2x EXTRA Class - Fight Fit" at bounding box center [419, 110] width 321 height 23
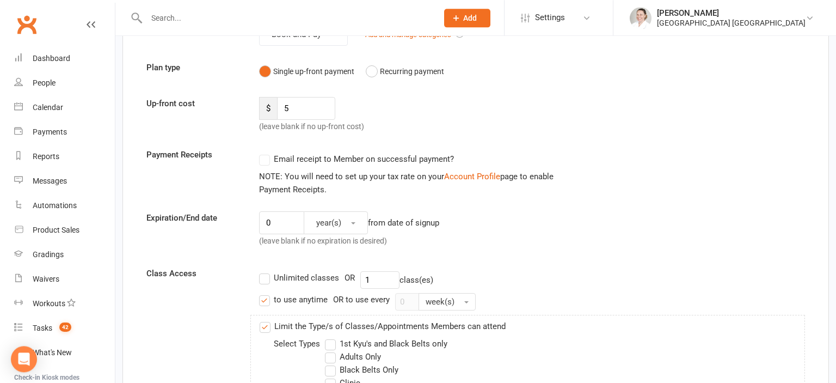
scroll to position [115, 0]
type input "2x EXTRA Classes - Fight Fit"
click at [376, 277] on input "1" at bounding box center [379, 279] width 39 height 17
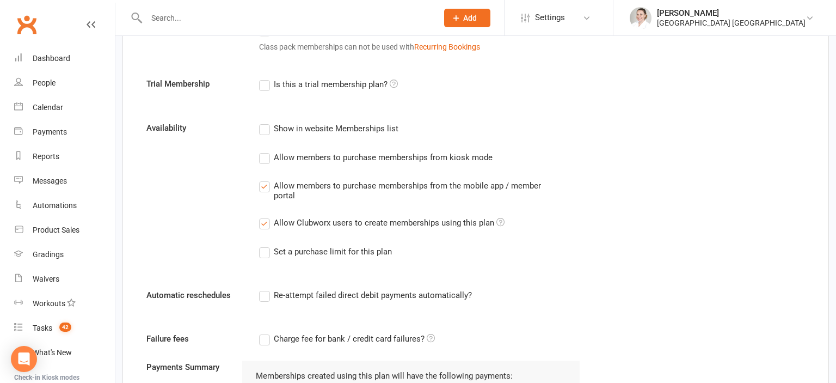
scroll to position [873, 0]
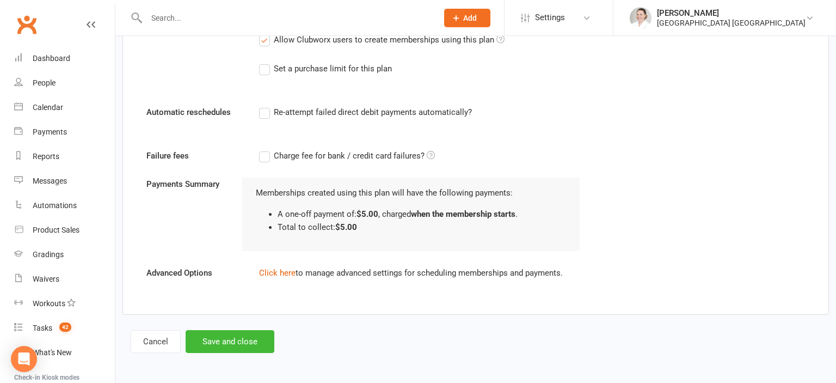
type input "2"
click at [721, 119] on div "Automatic reschedules Re-attempt failed direct debit payments automatically?" at bounding box center [475, 120] width 675 height 28
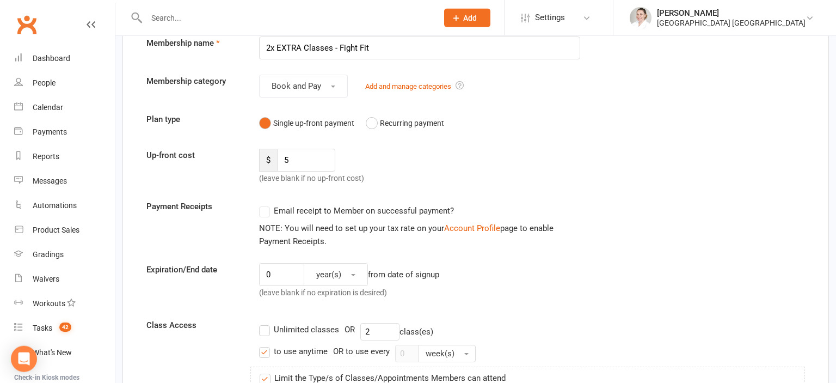
scroll to position [0, 0]
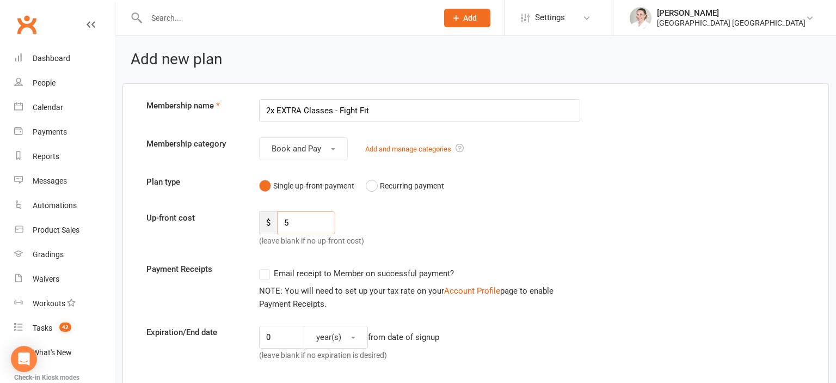
click at [315, 224] on input "5" at bounding box center [306, 222] width 58 height 23
type input "10"
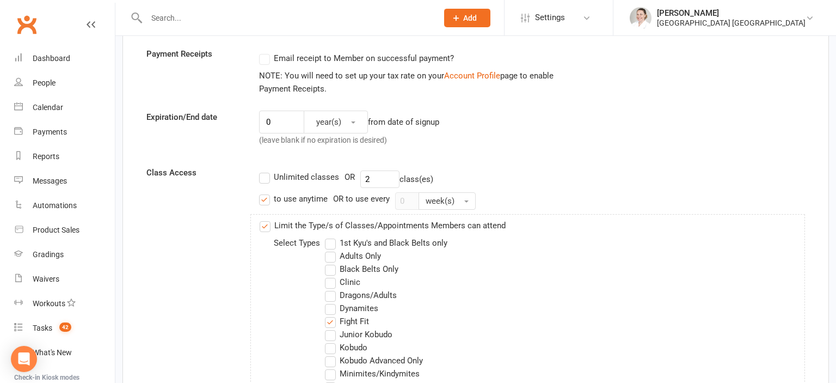
scroll to position [873, 0]
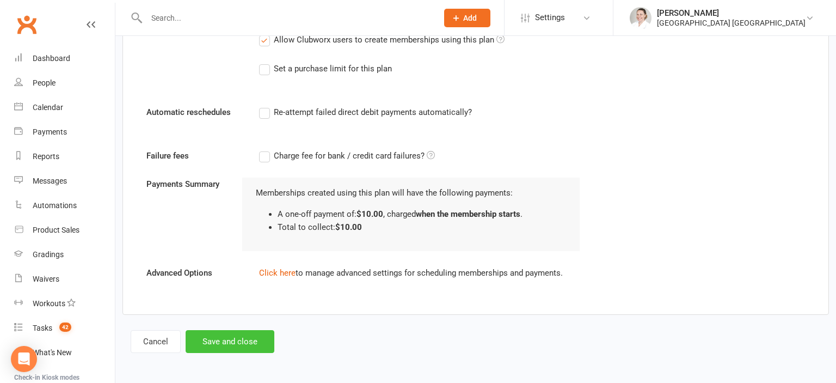
click at [241, 343] on button "Save and close" at bounding box center [230, 341] width 89 height 23
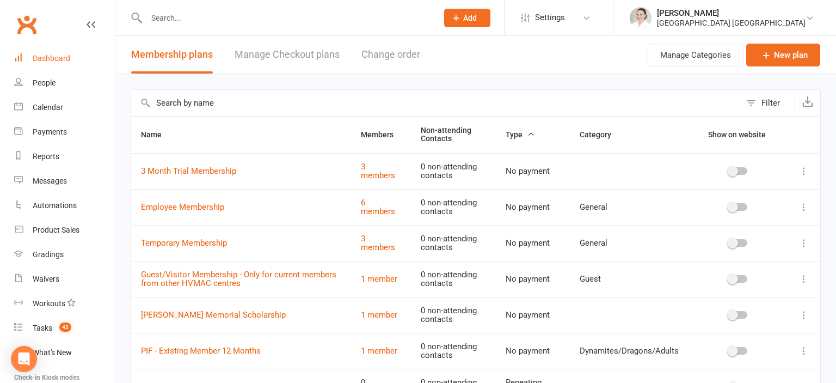
click at [64, 60] on div "Dashboard" at bounding box center [52, 58] width 38 height 9
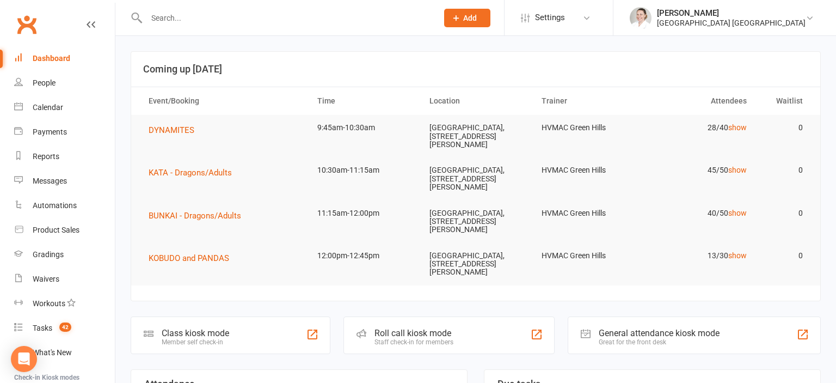
click at [714, 299] on section "Coming up Today Event/Booking Time Location Trainer Attendees Waitlist DYNAMITE…" at bounding box center [476, 176] width 690 height 250
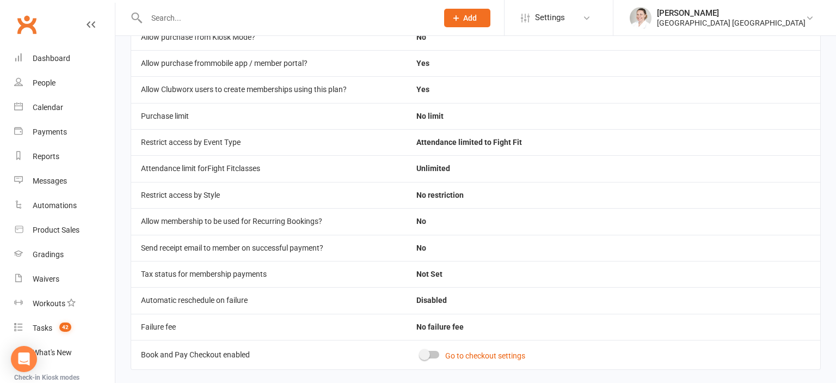
scroll to position [325, 0]
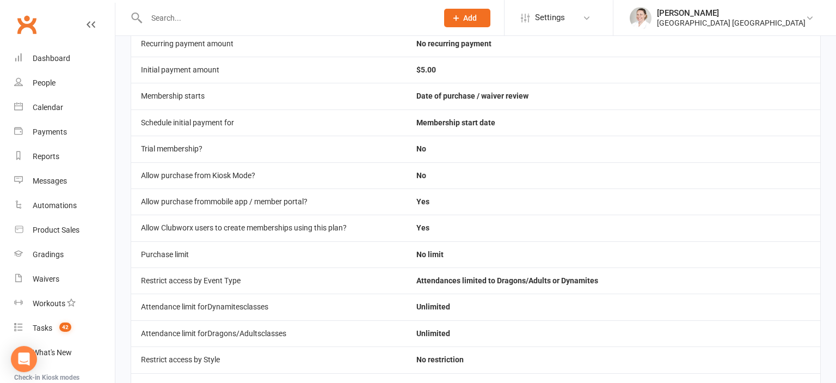
scroll to position [172, 0]
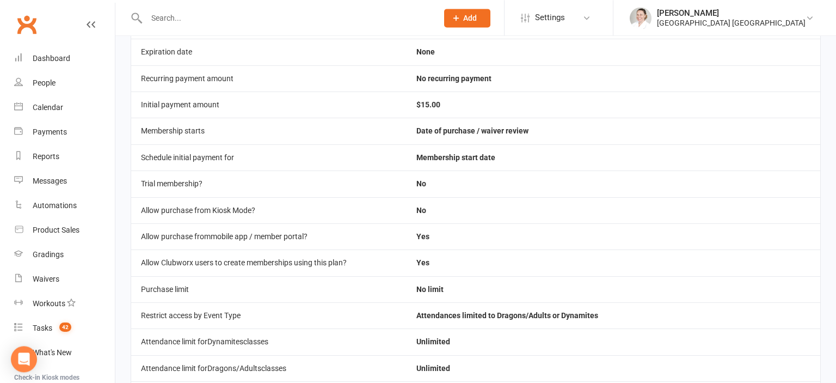
scroll to position [172, 0]
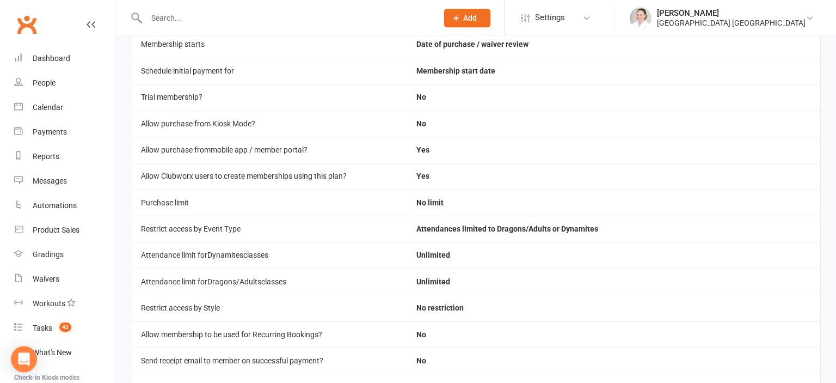
scroll to position [230, 0]
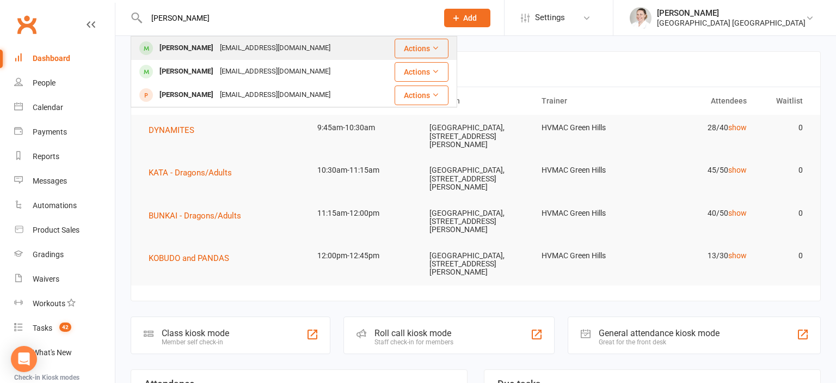
type input "[PERSON_NAME]"
click at [191, 45] on div "Tyler Alexander" at bounding box center [186, 48] width 60 height 16
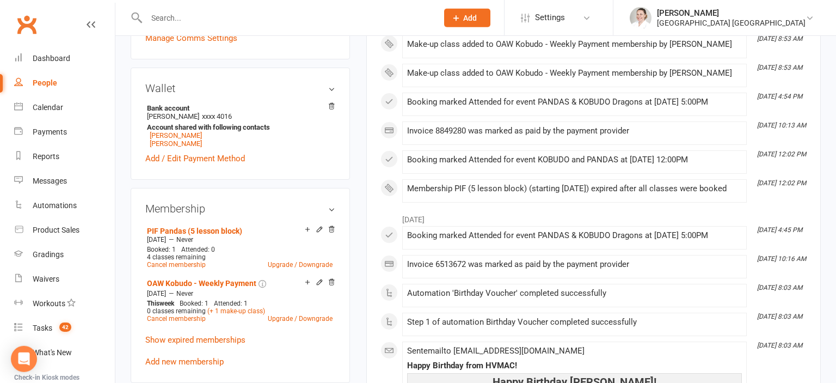
scroll to position [460, 0]
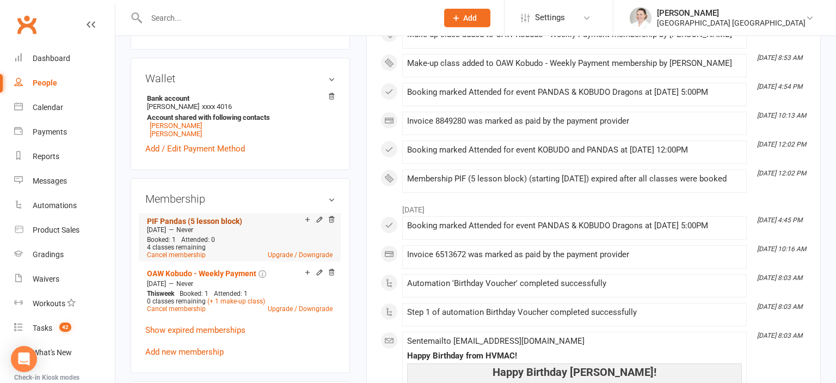
click at [204, 225] on link "PIF Pandas (5 lesson block)" at bounding box center [194, 221] width 95 height 9
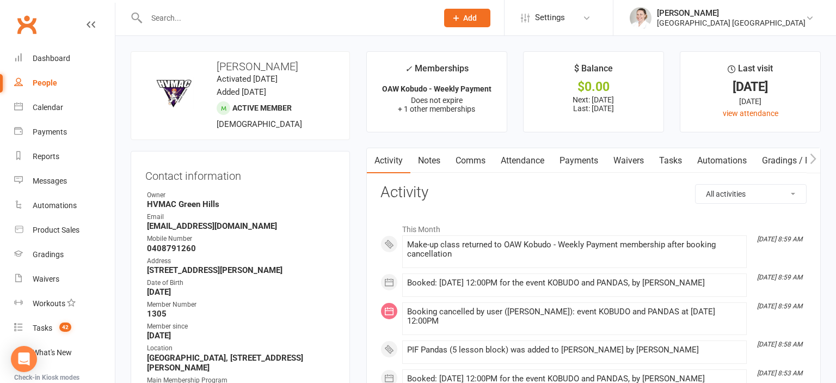
click at [571, 158] on link "Payments" at bounding box center [579, 160] width 54 height 25
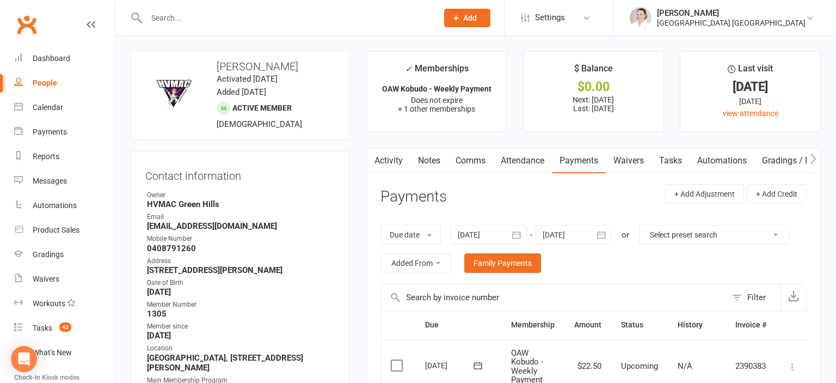
click at [525, 161] on link "Attendance" at bounding box center [522, 160] width 59 height 25
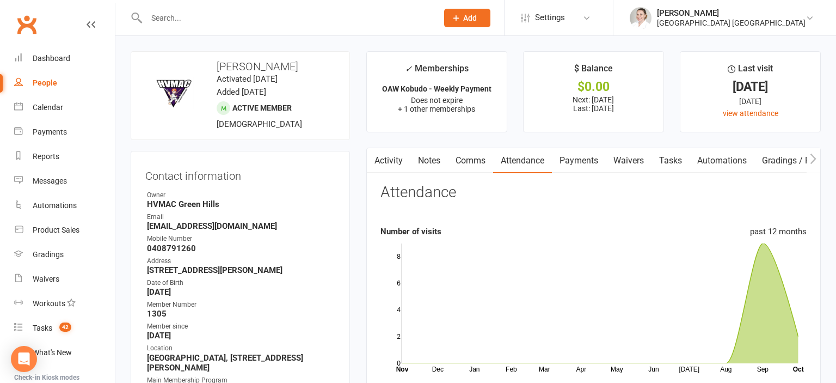
click at [576, 164] on link "Payments" at bounding box center [579, 160] width 54 height 25
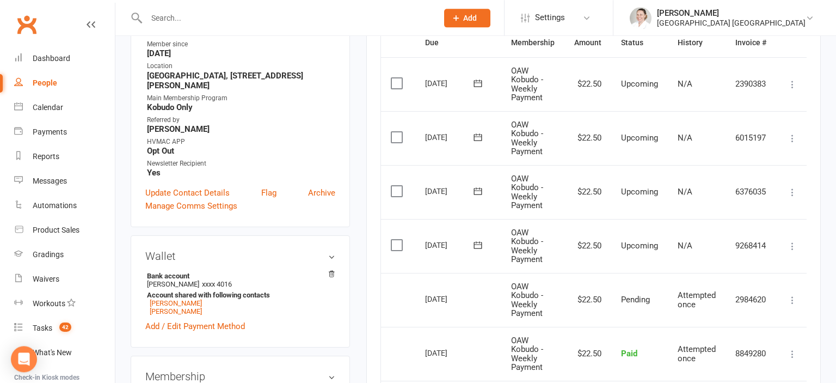
scroll to position [287, 0]
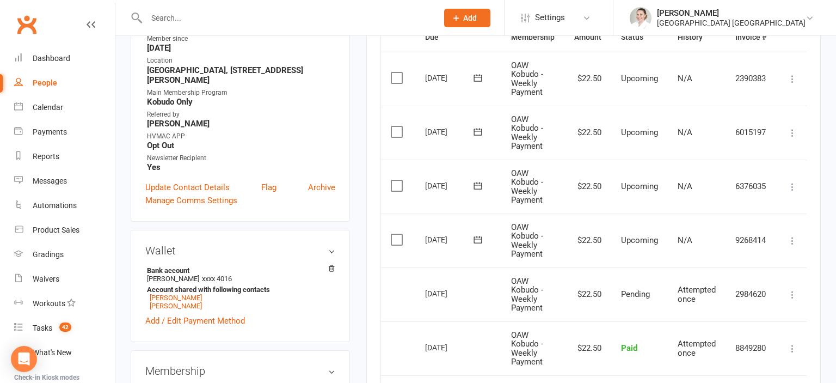
click at [317, 142] on div "HVMAC APP" at bounding box center [241, 136] width 188 height 10
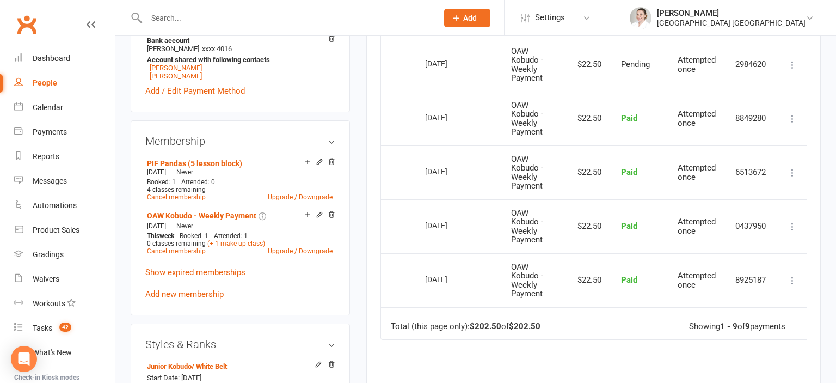
scroll to position [0, 0]
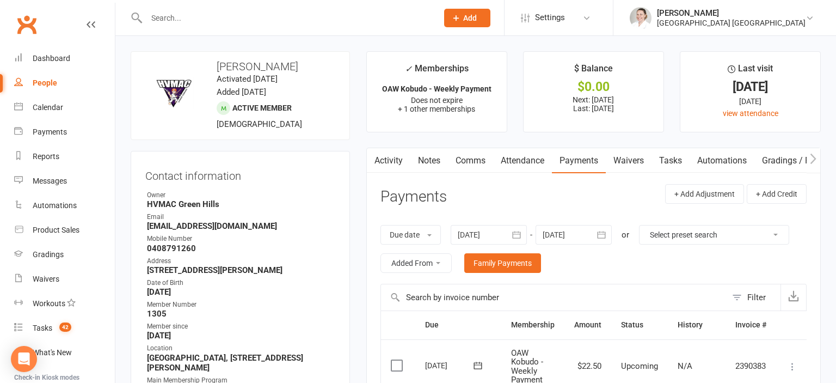
click at [191, 17] on input "text" at bounding box center [286, 17] width 287 height 15
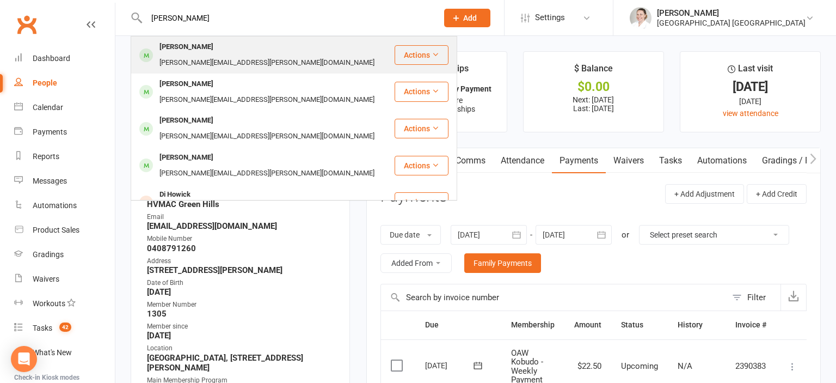
type input "jaimie"
click at [207, 45] on div "Jaimie Feeney" at bounding box center [186, 47] width 60 height 16
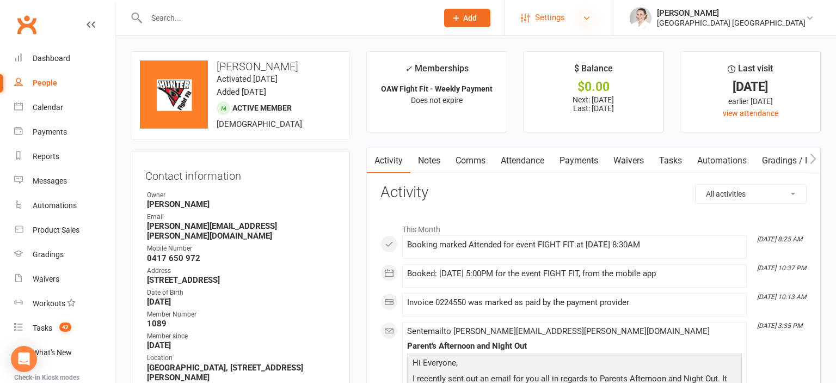
click at [585, 21] on icon at bounding box center [587, 18] width 9 height 9
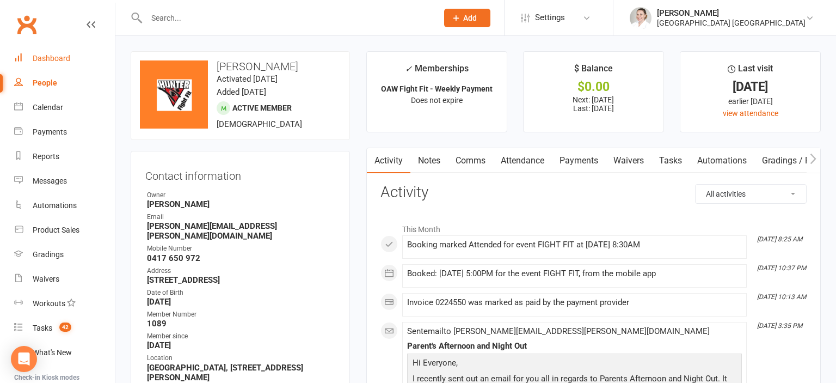
click at [34, 63] on link "Dashboard" at bounding box center [64, 58] width 101 height 25
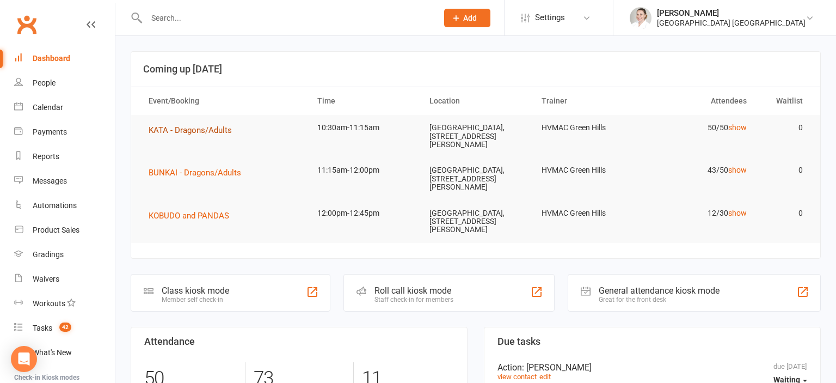
click at [207, 126] on span "KATA - Dragons/Adults" at bounding box center [190, 130] width 83 height 10
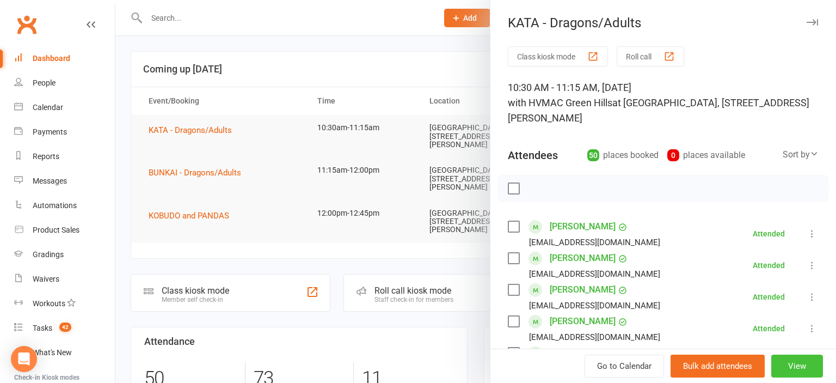
click at [790, 366] on button "View" at bounding box center [798, 365] width 52 height 23
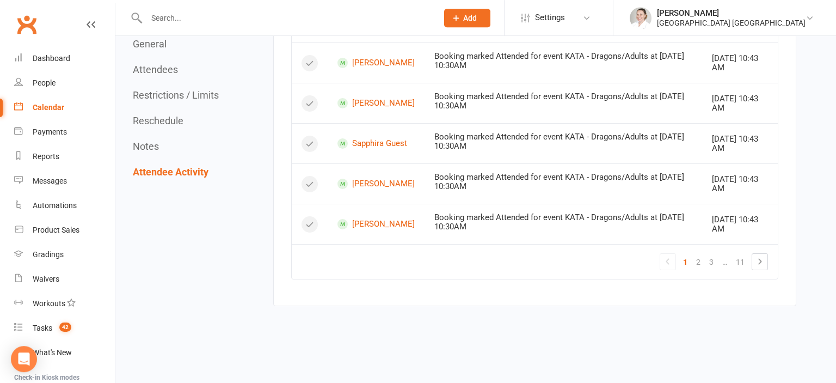
scroll to position [3542, 0]
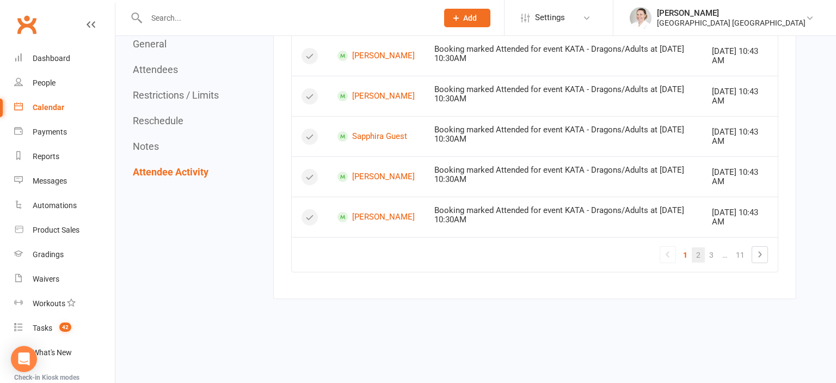
click at [698, 254] on link "2" at bounding box center [698, 254] width 13 height 15
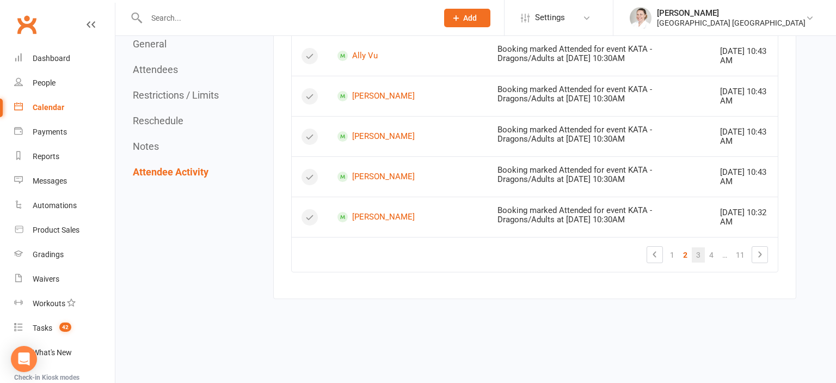
click at [699, 253] on link "3" at bounding box center [698, 254] width 13 height 15
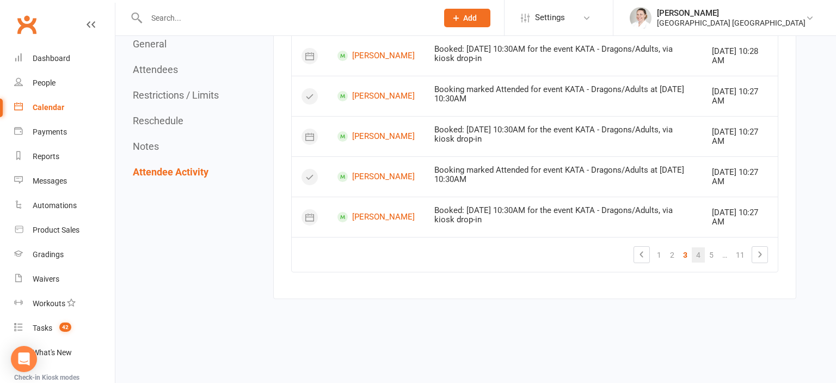
click at [699, 257] on link "4" at bounding box center [698, 254] width 13 height 15
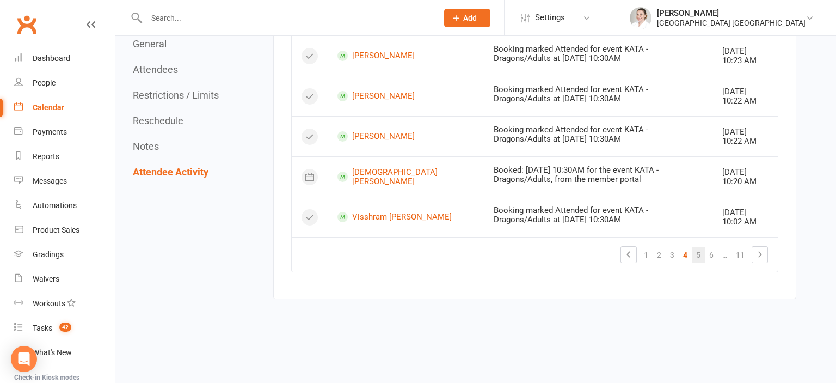
click at [696, 256] on link "5" at bounding box center [698, 254] width 13 height 15
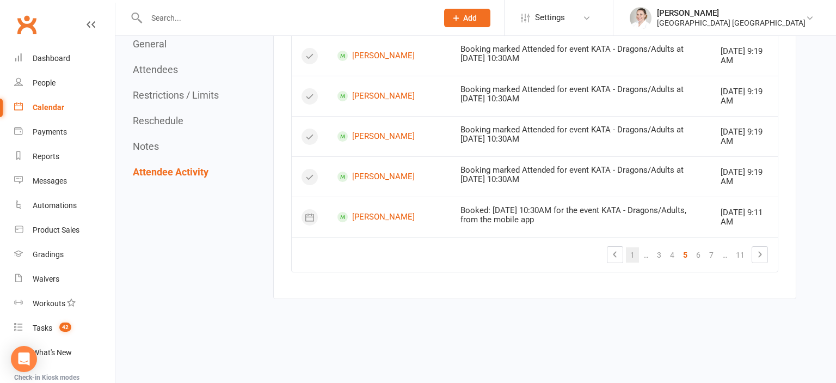
click at [637, 254] on table "Contact Activity Time Christina Joshy Booking marked Attended for event KATA - …" at bounding box center [534, 39] width 487 height 467
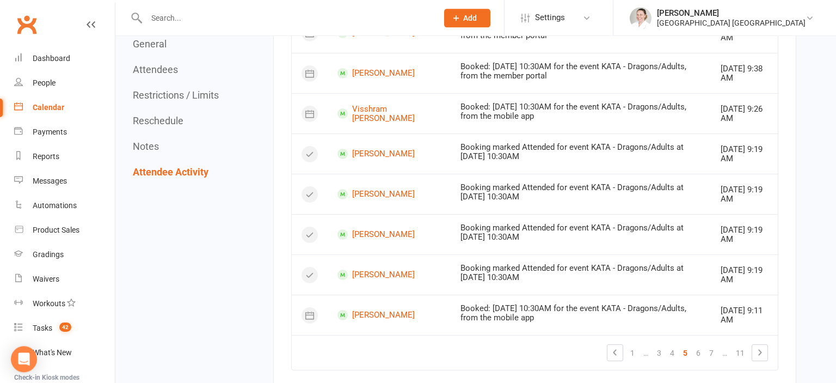
scroll to position [3428, 0]
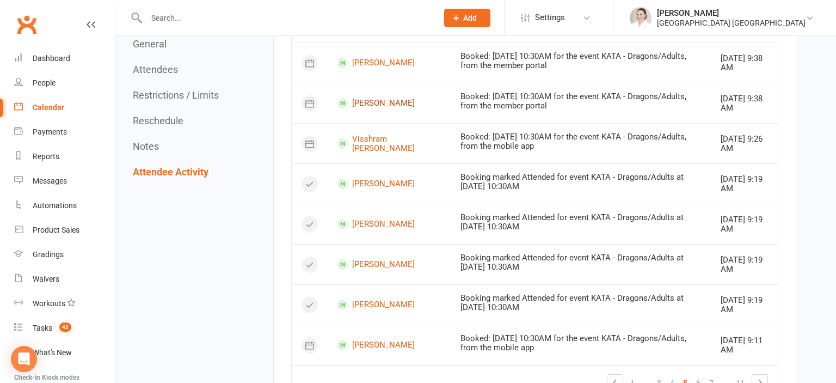
click at [389, 108] on link "[PERSON_NAME]" at bounding box center [389, 103] width 103 height 10
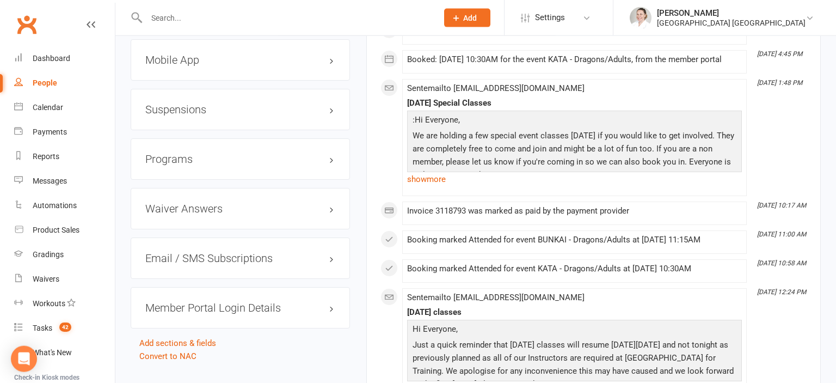
scroll to position [1207, 0]
click at [181, 62] on h3 "Mobile App" at bounding box center [240, 59] width 190 height 12
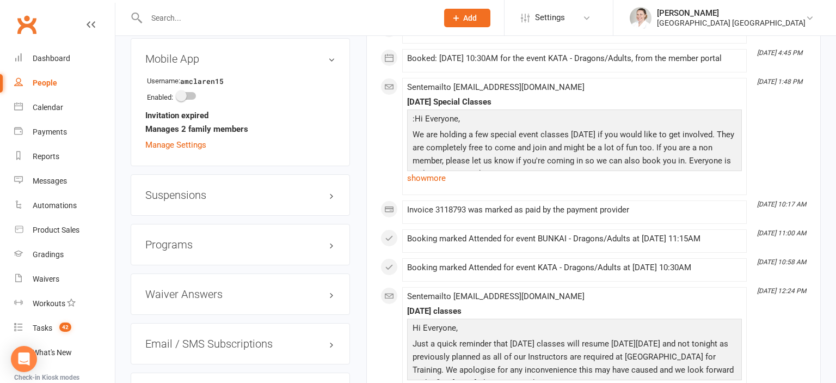
click at [181, 62] on h3 "Mobile App" at bounding box center [240, 59] width 190 height 12
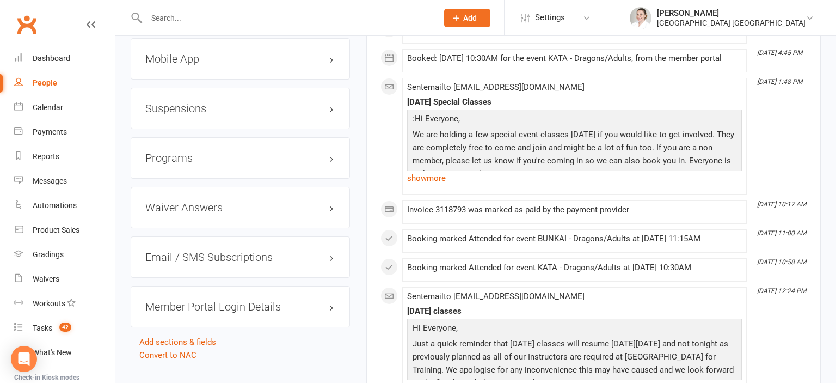
scroll to position [1265, 0]
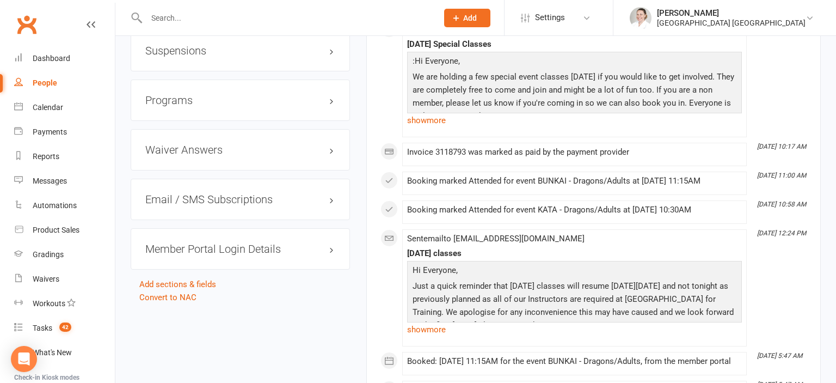
click at [188, 252] on h3 "Member Portal Login Details" at bounding box center [240, 249] width 190 height 12
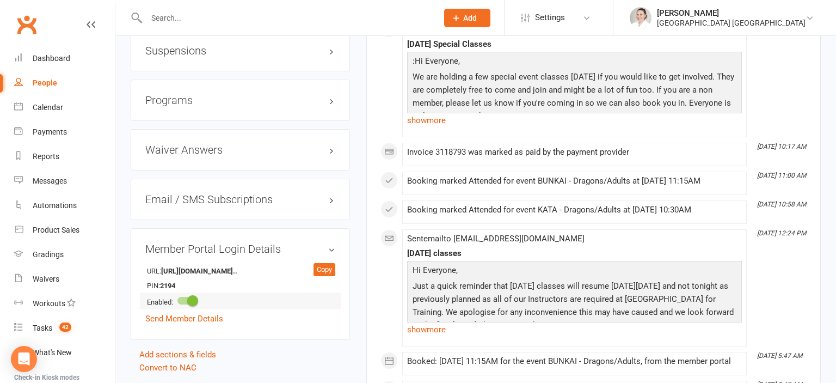
click at [195, 302] on span at bounding box center [192, 300] width 11 height 11
click at [178, 299] on input "checkbox" at bounding box center [178, 299] width 0 height 0
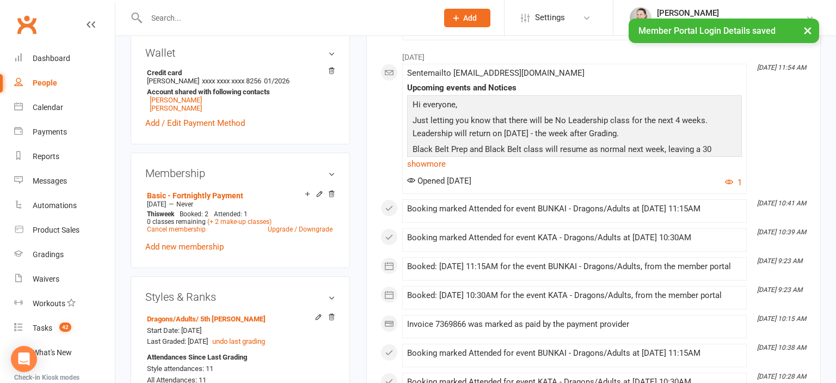
scroll to position [402, 0]
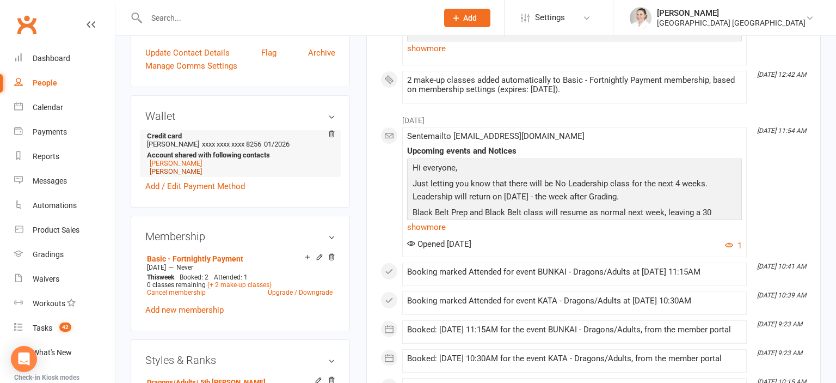
click at [186, 173] on link "[PERSON_NAME]" at bounding box center [176, 171] width 52 height 8
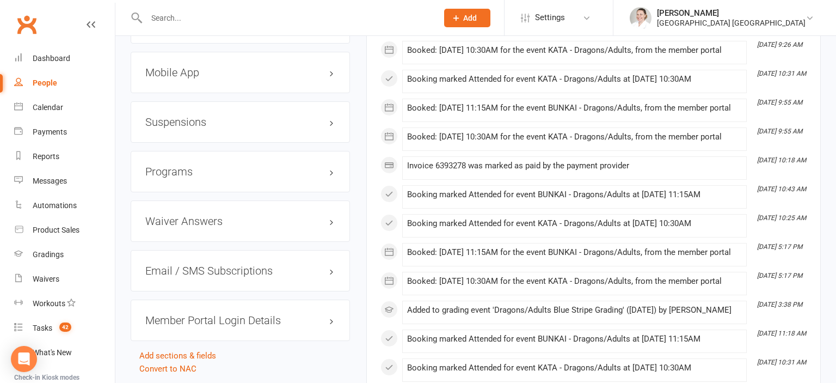
scroll to position [1207, 0]
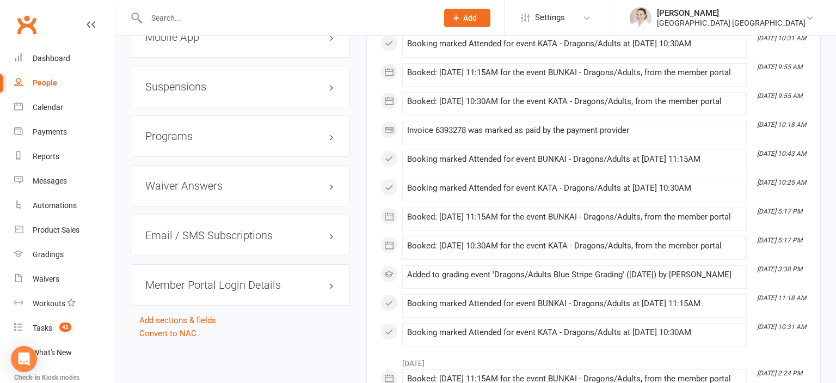
click at [206, 291] on h3 "Member Portal Login Details" at bounding box center [240, 285] width 190 height 12
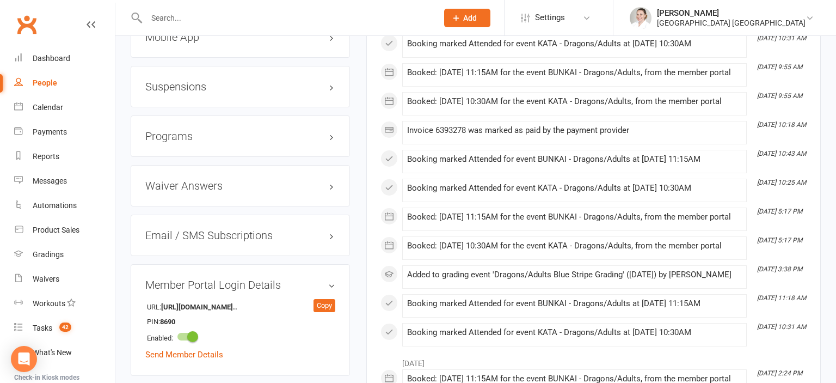
click at [207, 286] on h3 "Member Portal Login Details" at bounding box center [240, 285] width 190 height 12
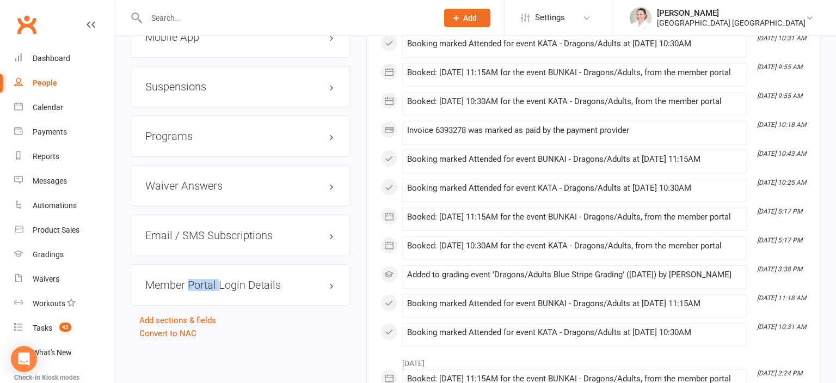
click at [207, 286] on h3 "Member Portal Login Details" at bounding box center [240, 285] width 190 height 12
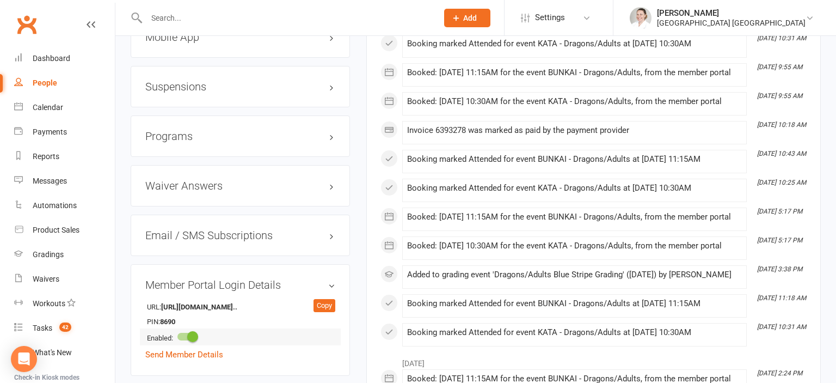
click at [186, 339] on div at bounding box center [187, 337] width 19 height 8
click at [178, 335] on input "checkbox" at bounding box center [178, 335] width 0 height 0
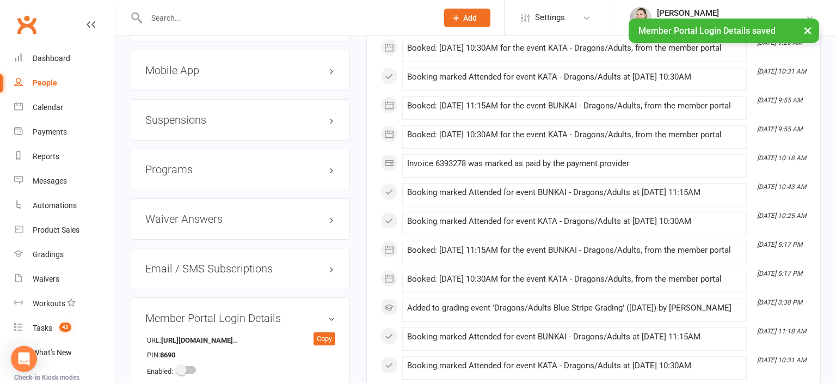
scroll to position [1150, 0]
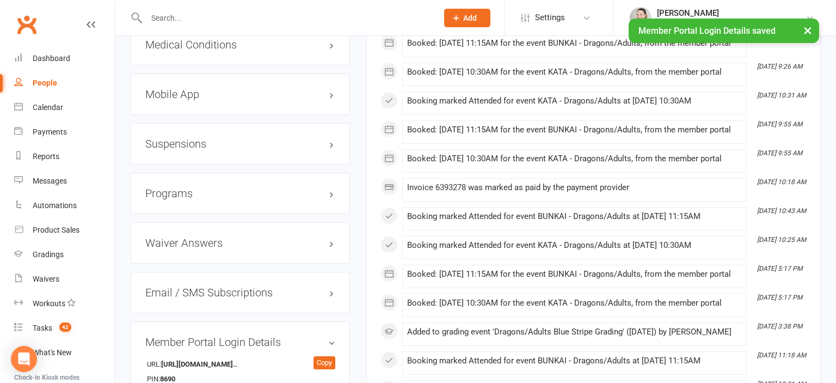
click at [179, 97] on h3 "Mobile App" at bounding box center [240, 94] width 190 height 12
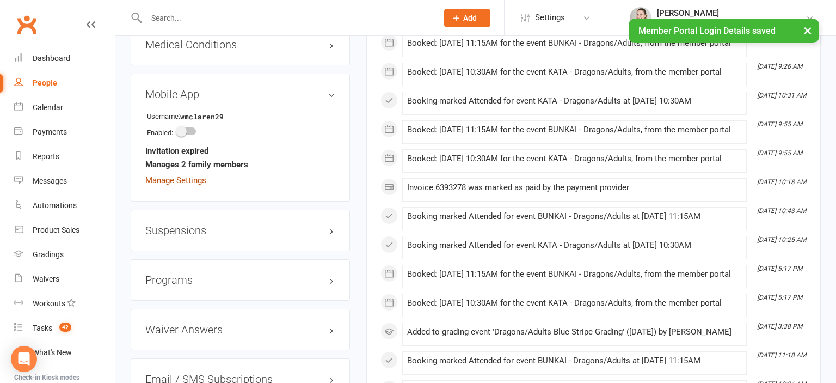
click at [185, 184] on link "Manage Settings" at bounding box center [175, 180] width 61 height 10
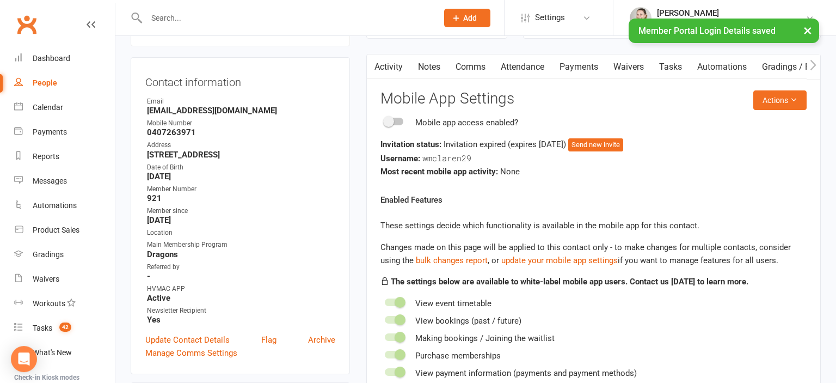
scroll to position [93, 0]
click at [621, 146] on button "Send new invite" at bounding box center [595, 145] width 55 height 13
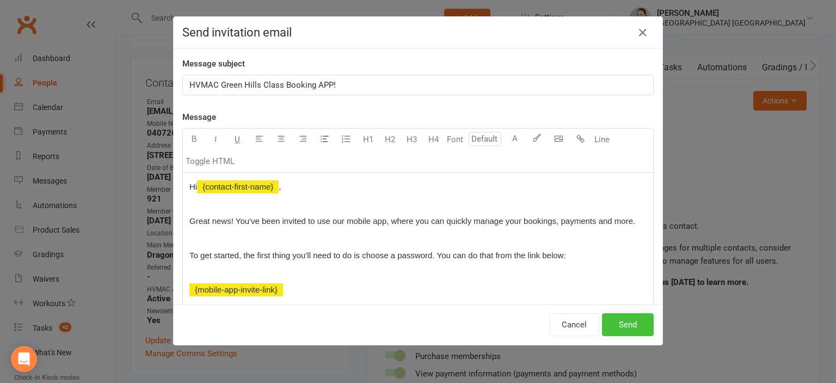
click at [617, 320] on button "Send" at bounding box center [628, 324] width 52 height 23
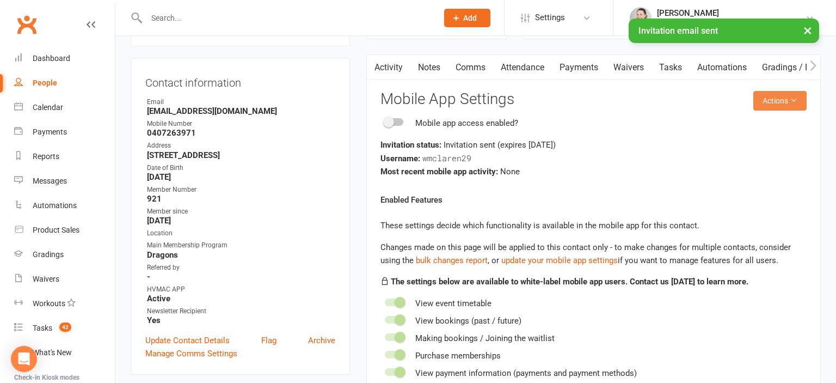
click at [800, 102] on button "Actions" at bounding box center [780, 101] width 53 height 20
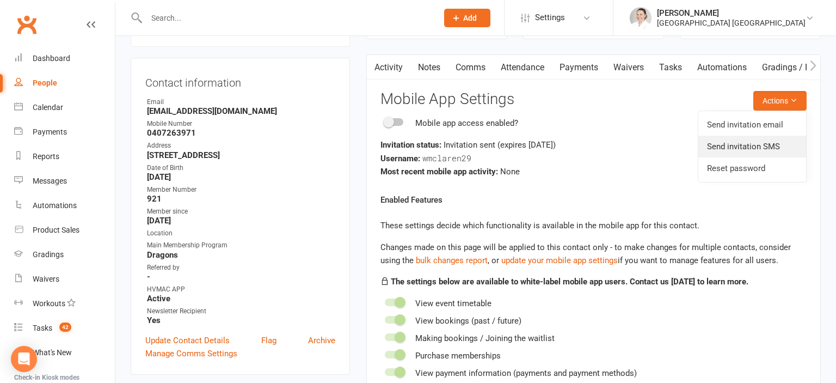
click at [741, 149] on link "Send invitation SMS" at bounding box center [753, 147] width 108 height 22
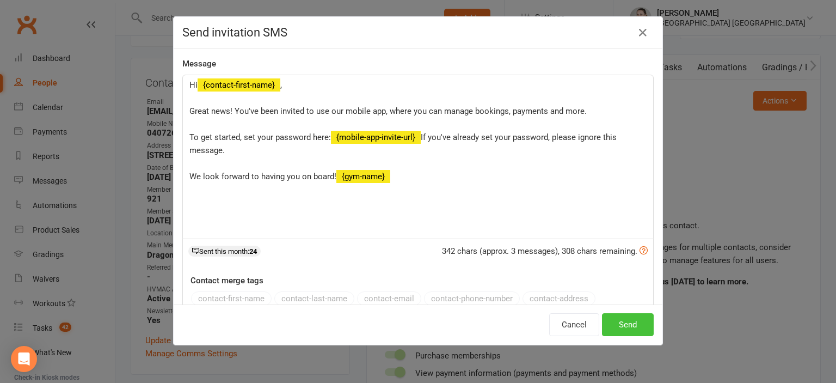
click at [630, 319] on button "Send" at bounding box center [628, 324] width 52 height 23
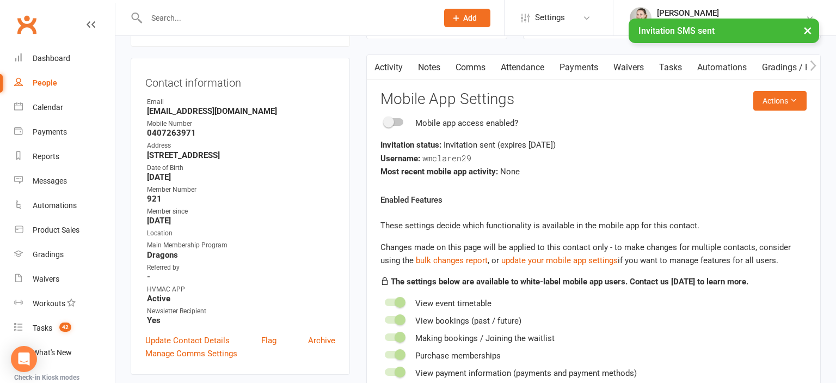
scroll to position [0, 0]
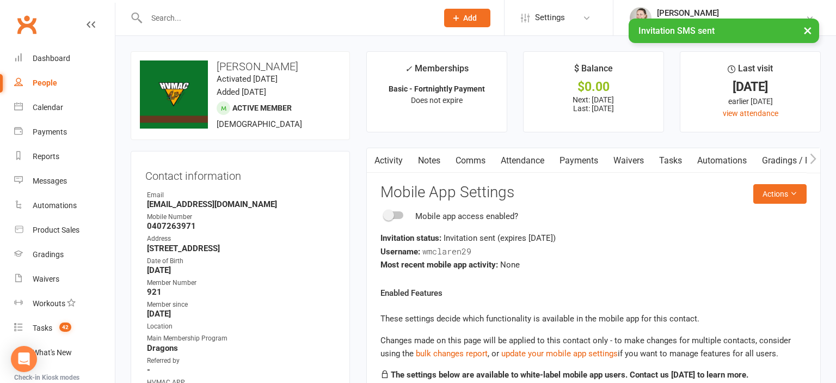
click at [393, 216] on span at bounding box center [388, 215] width 11 height 11
click at [385, 213] on input "checkbox" at bounding box center [385, 213] width 0 height 0
click at [60, 53] on link "Dashboard" at bounding box center [64, 58] width 101 height 25
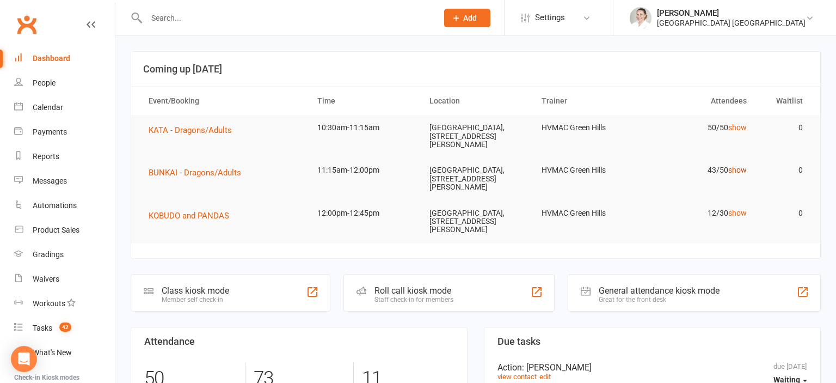
click at [738, 170] on link "show" at bounding box center [738, 170] width 19 height 9
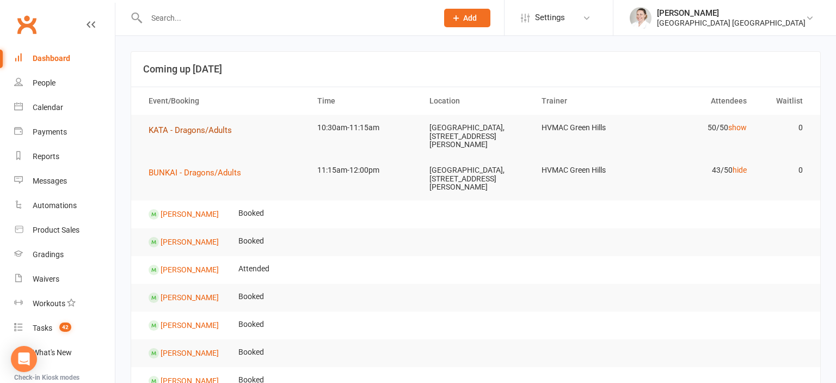
click at [216, 129] on span "KATA - Dragons/Adults" at bounding box center [190, 130] width 83 height 10
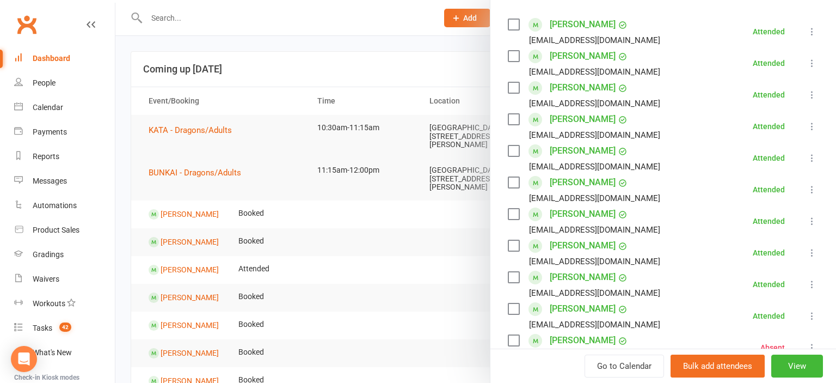
scroll to position [240, 0]
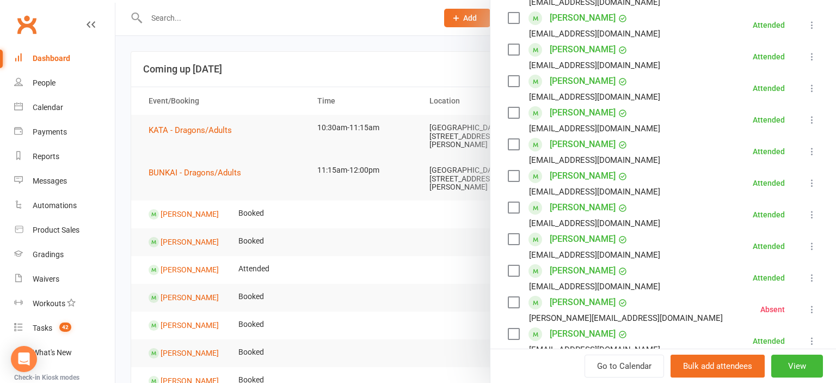
click at [811, 308] on icon at bounding box center [812, 309] width 11 height 11
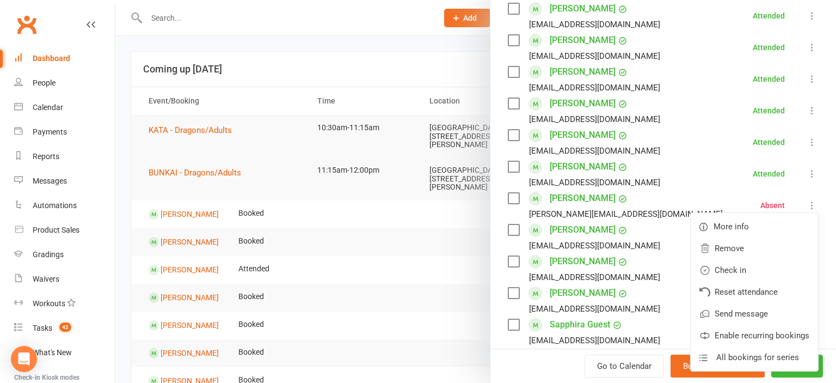
scroll to position [360, 0]
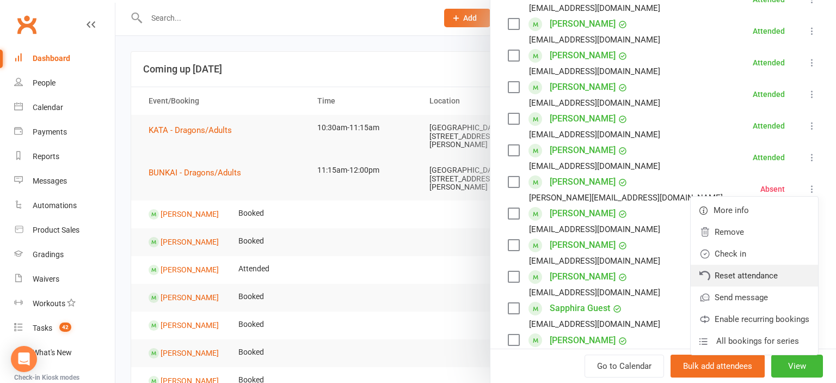
click at [748, 279] on link "Reset attendance" at bounding box center [754, 276] width 127 height 22
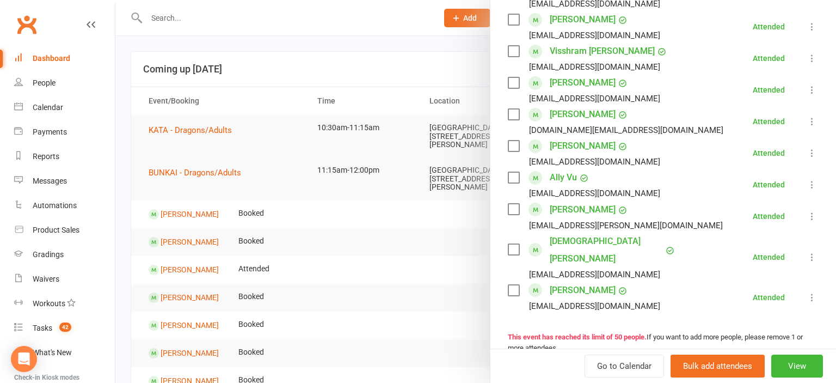
scroll to position [1503, 0]
click at [438, 246] on div at bounding box center [475, 191] width 721 height 383
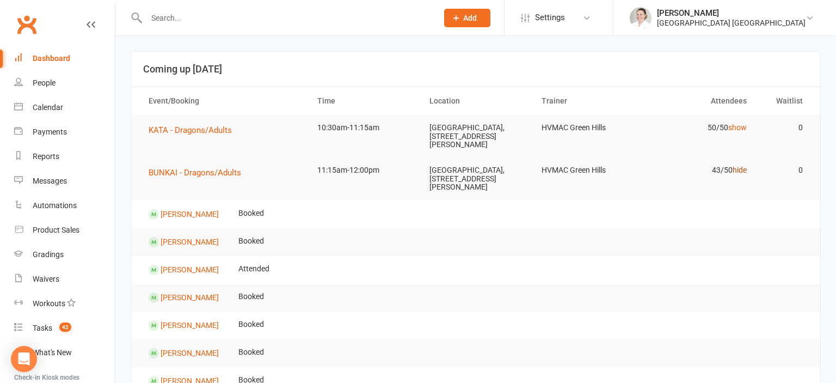
click at [736, 169] on link "hide" at bounding box center [740, 170] width 14 height 9
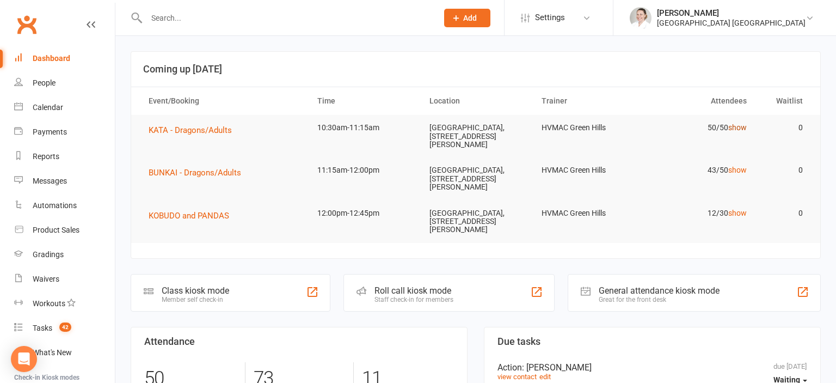
click at [737, 129] on link "show" at bounding box center [738, 127] width 19 height 9
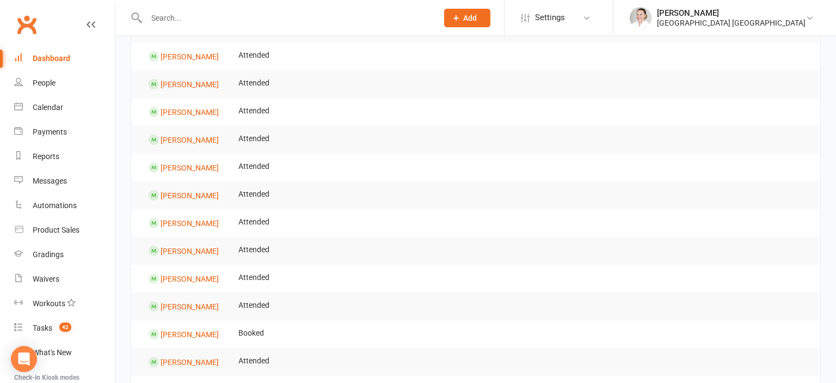
scroll to position [0, 0]
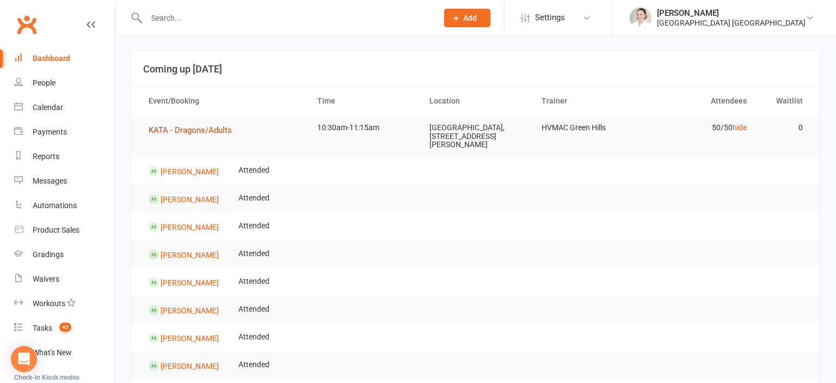
click at [158, 128] on span "KATA - Dragons/Adults" at bounding box center [190, 130] width 83 height 10
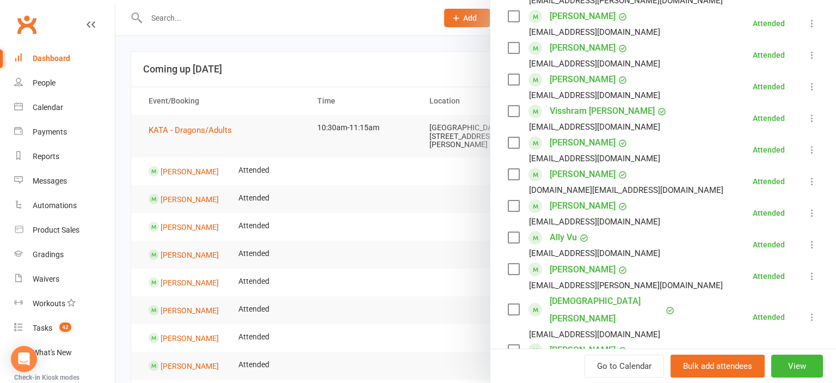
scroll to position [1662, 0]
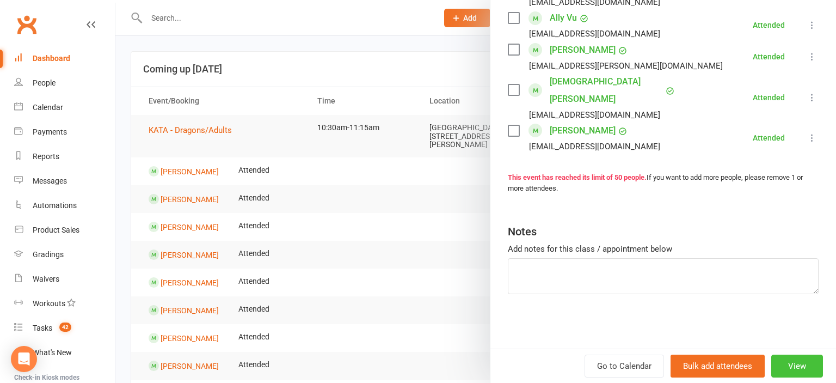
click at [792, 364] on button "View" at bounding box center [798, 365] width 52 height 23
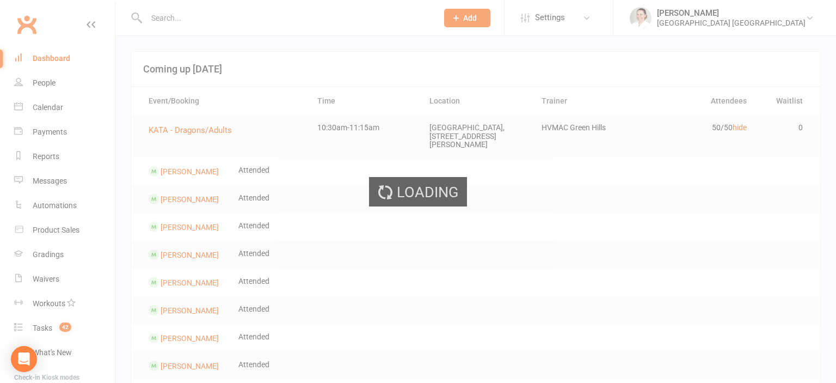
scroll to position [0, 0]
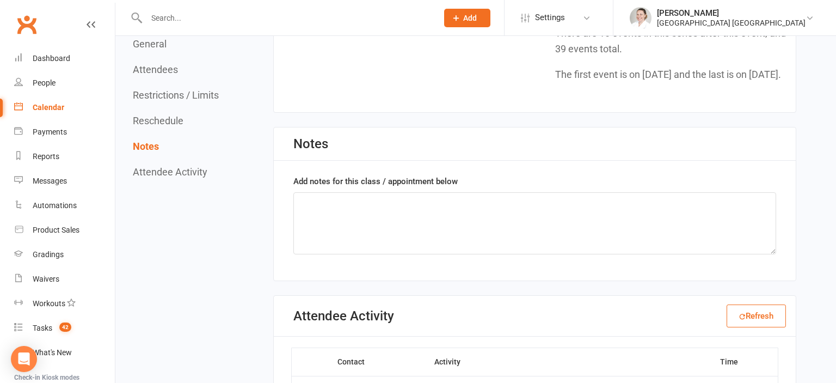
scroll to position [3220, 0]
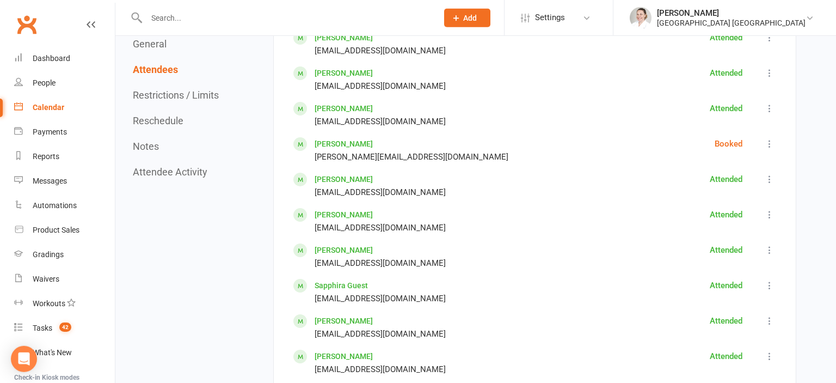
scroll to position [920, 0]
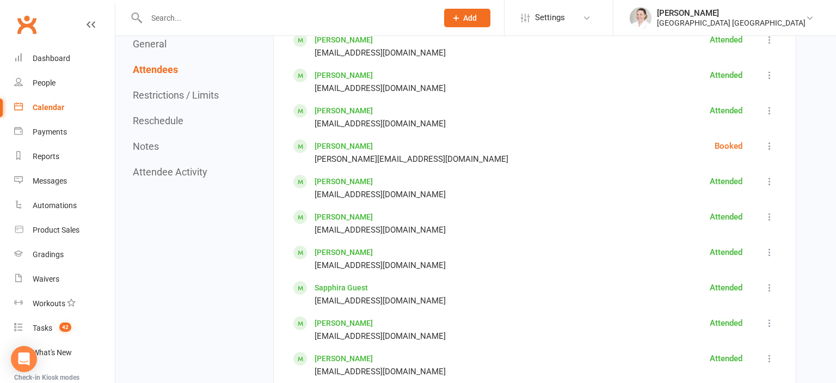
click at [766, 147] on button at bounding box center [769, 145] width 13 height 13
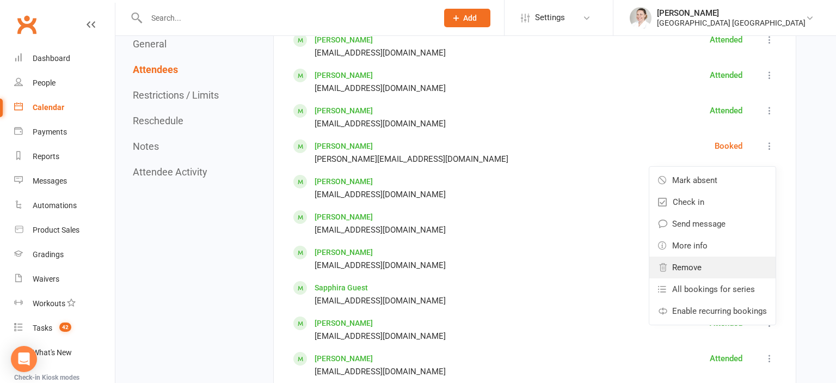
click at [719, 264] on link "Remove" at bounding box center [713, 267] width 126 height 22
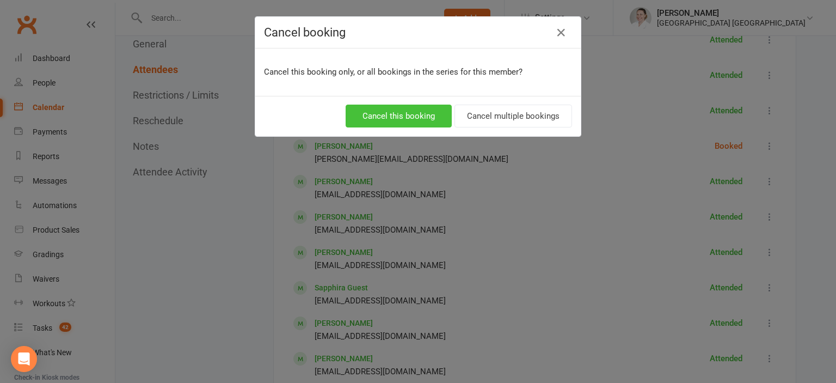
click at [414, 117] on button "Cancel this booking" at bounding box center [399, 116] width 106 height 23
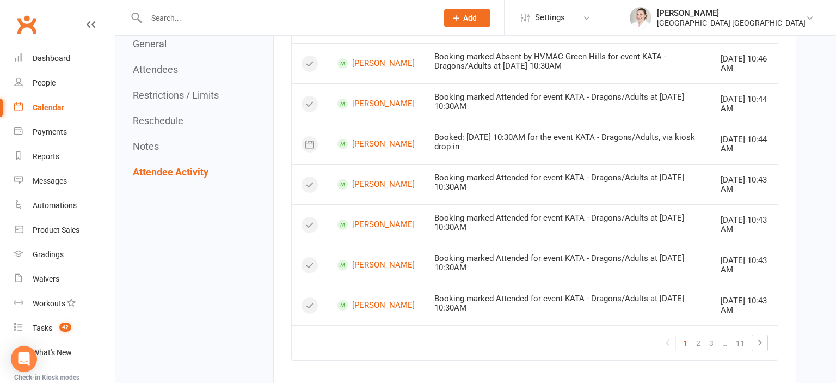
scroll to position [3450, 0]
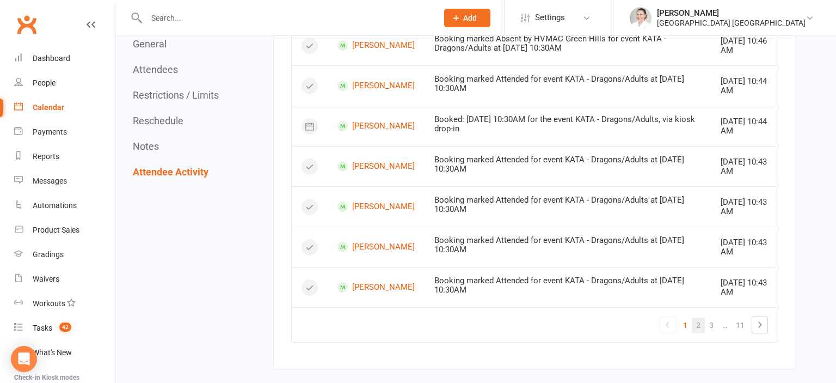
click at [703, 333] on link "2" at bounding box center [698, 324] width 13 height 15
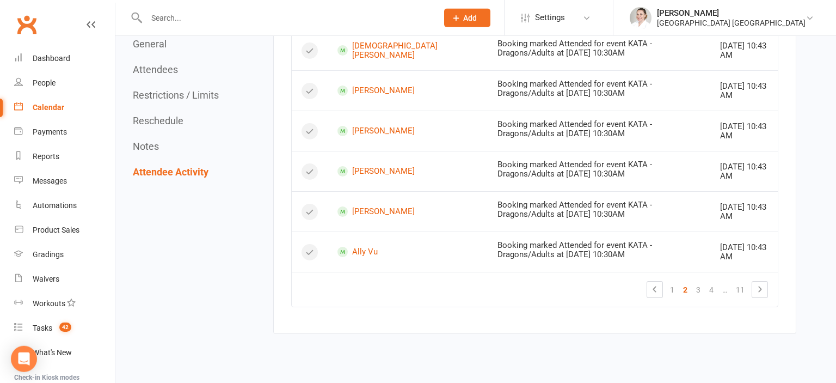
scroll to position [3507, 0]
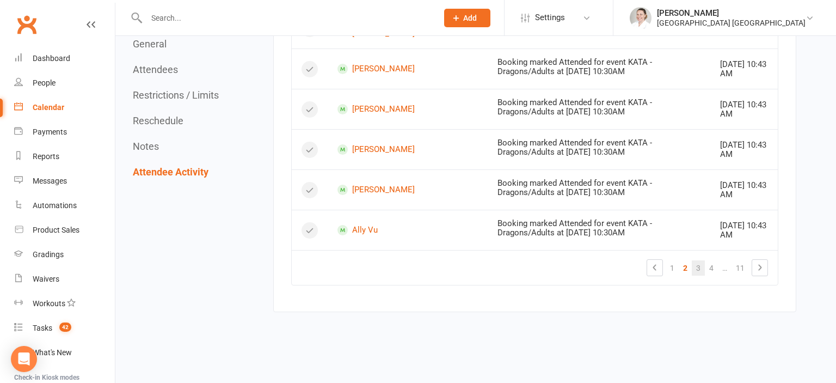
click at [702, 276] on link "3" at bounding box center [698, 267] width 13 height 15
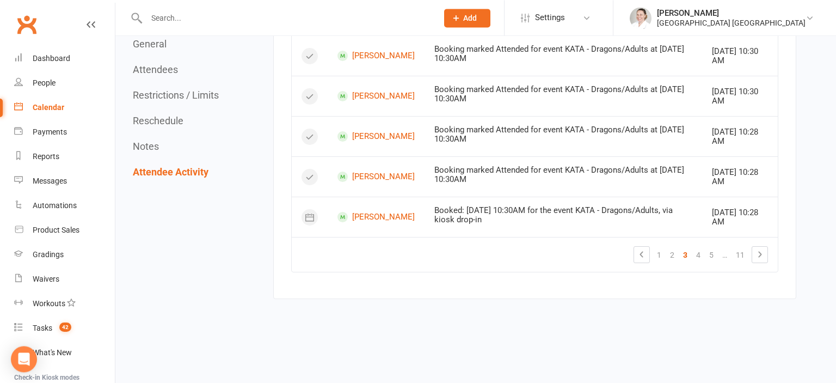
scroll to position [3530, 0]
click at [701, 259] on link "4" at bounding box center [698, 254] width 13 height 15
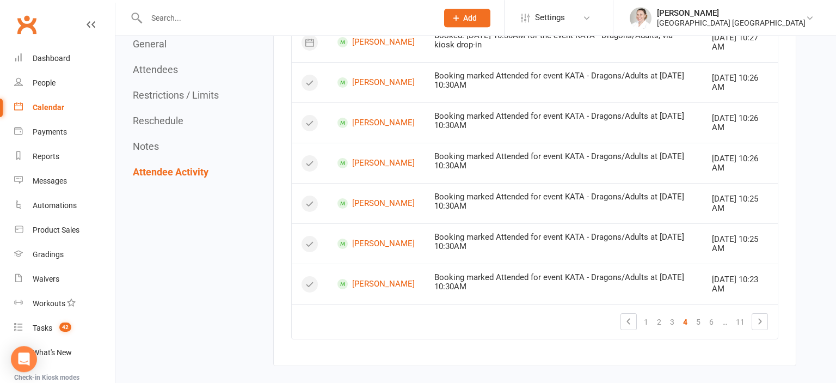
scroll to position [3473, 0]
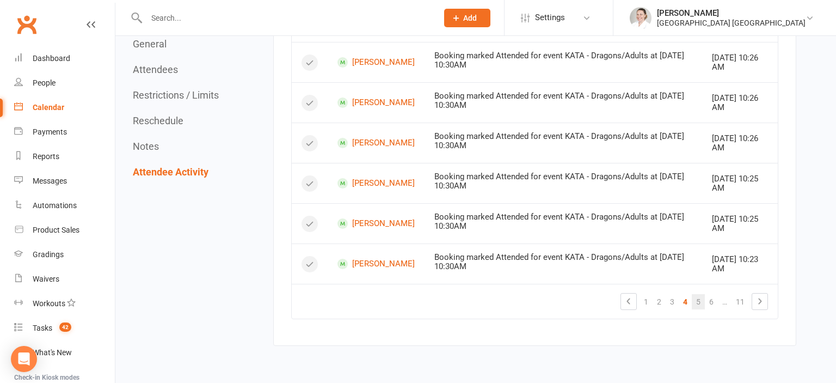
click at [697, 309] on link "5" at bounding box center [698, 301] width 13 height 15
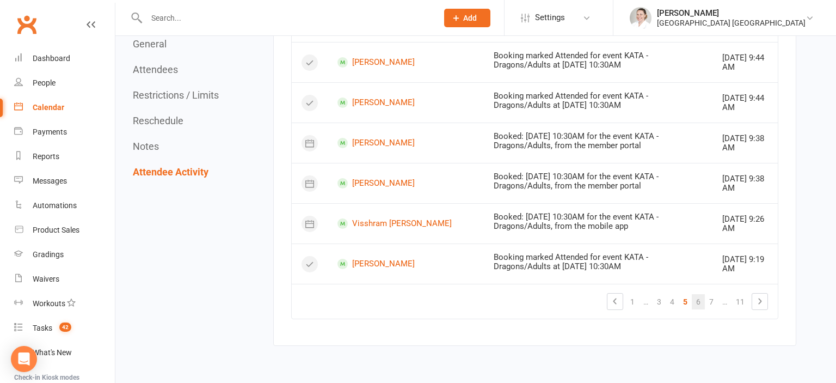
click at [702, 309] on link "6" at bounding box center [698, 301] width 13 height 15
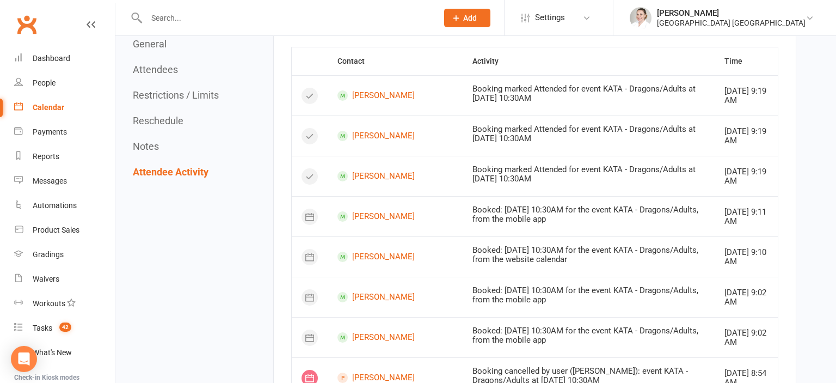
scroll to position [3301, 0]
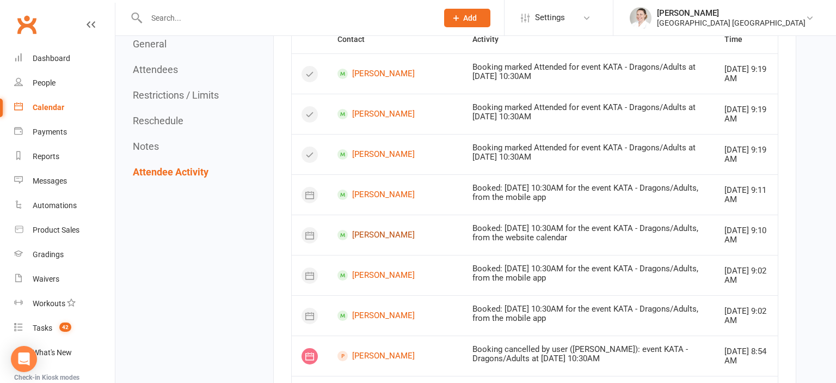
click at [380, 240] on link "[PERSON_NAME]" at bounding box center [395, 235] width 115 height 10
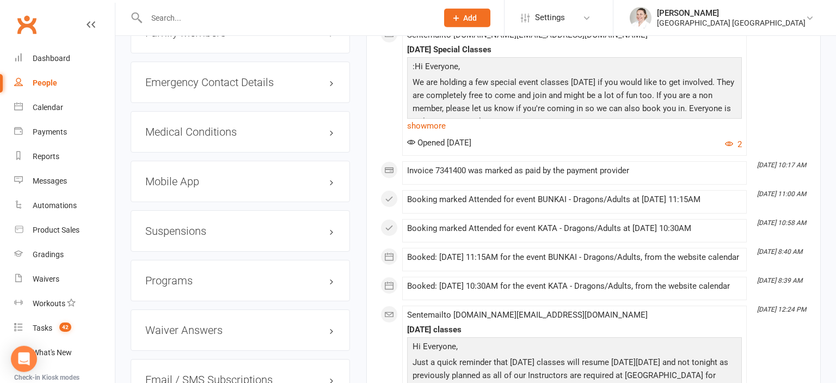
scroll to position [1207, 0]
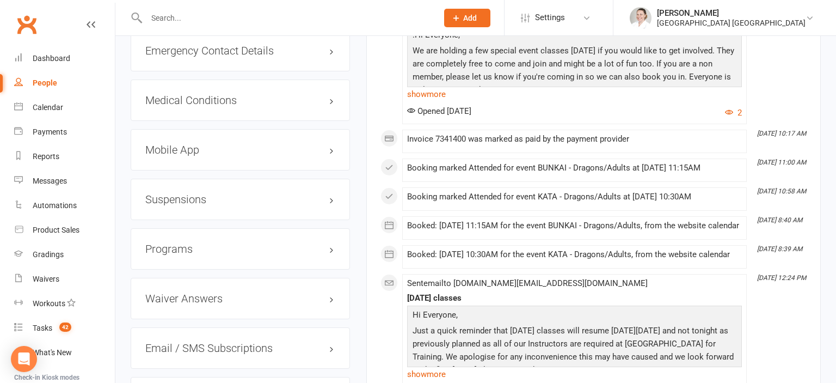
click at [186, 144] on h3 "Mobile App" at bounding box center [240, 150] width 190 height 12
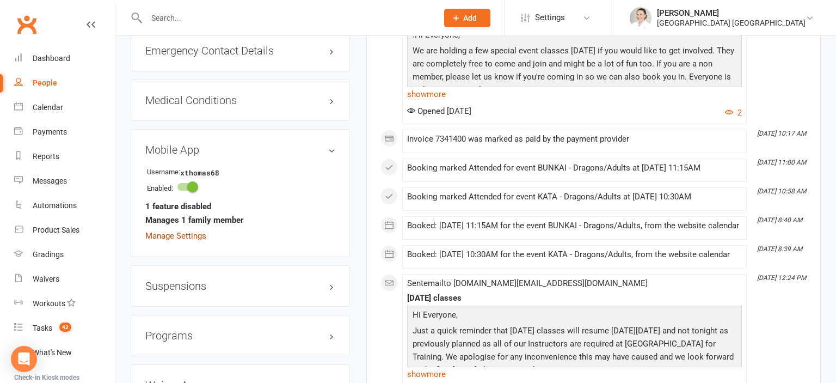
click at [180, 231] on link "Manage Settings" at bounding box center [175, 236] width 61 height 10
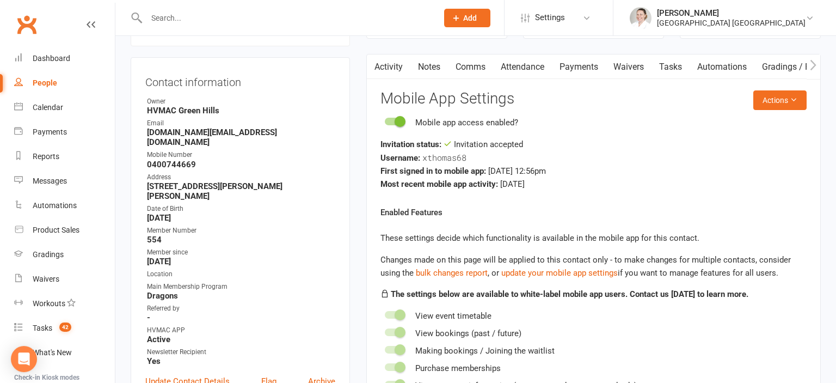
scroll to position [93, 0]
click at [800, 105] on button "Actions" at bounding box center [780, 101] width 53 height 20
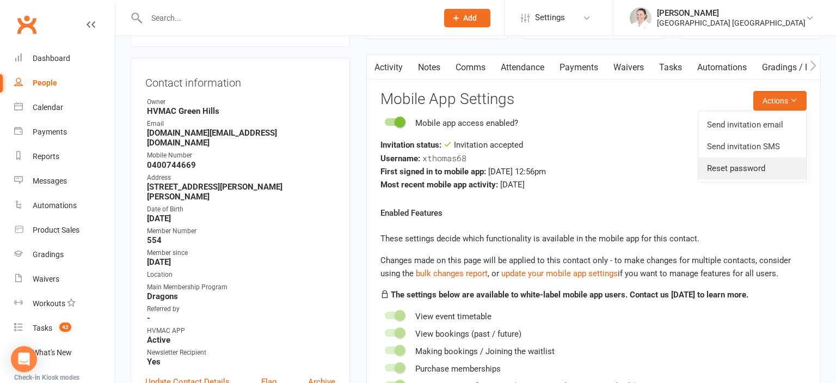
click at [749, 168] on link "Reset password" at bounding box center [753, 168] width 108 height 22
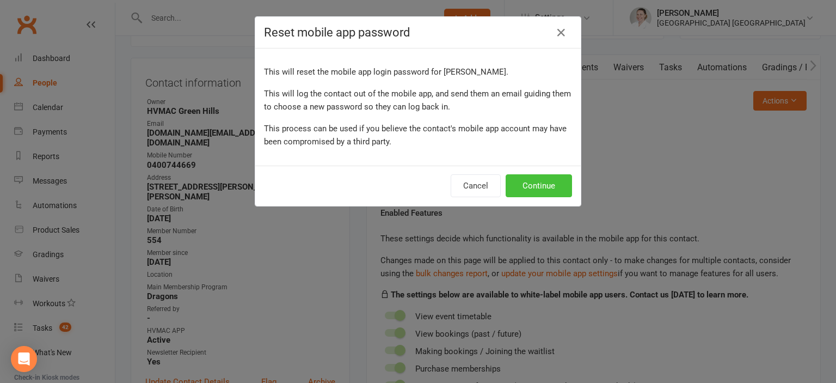
click at [541, 189] on button "Continue" at bounding box center [539, 185] width 66 height 23
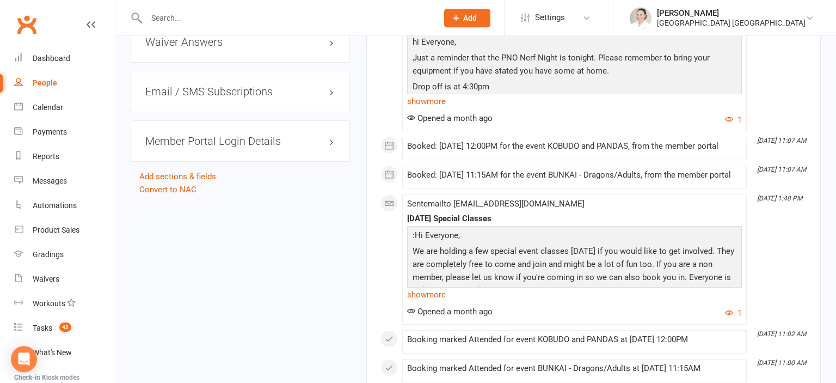
scroll to position [1495, 0]
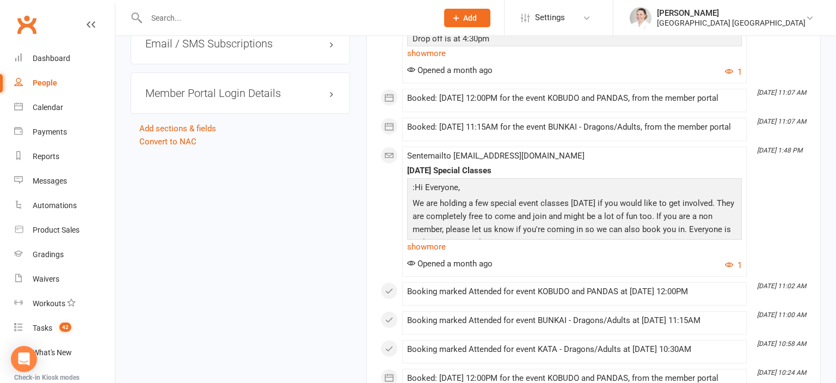
click at [203, 94] on h3 "Member Portal Login Details" at bounding box center [240, 93] width 190 height 12
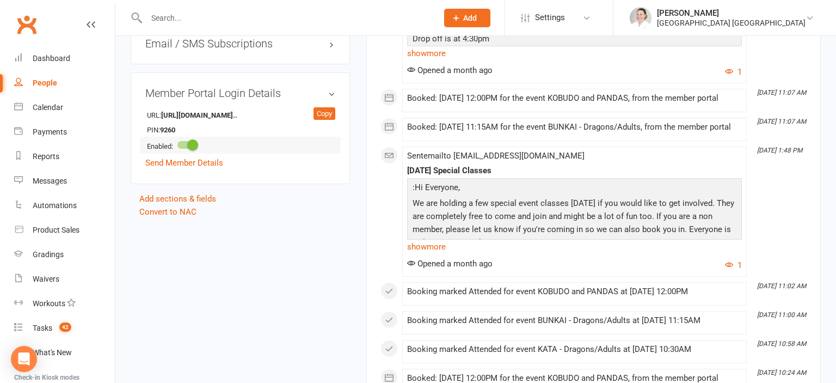
click at [188, 146] on div at bounding box center [187, 145] width 19 height 8
click at [178, 143] on input "checkbox" at bounding box center [178, 143] width 0 height 0
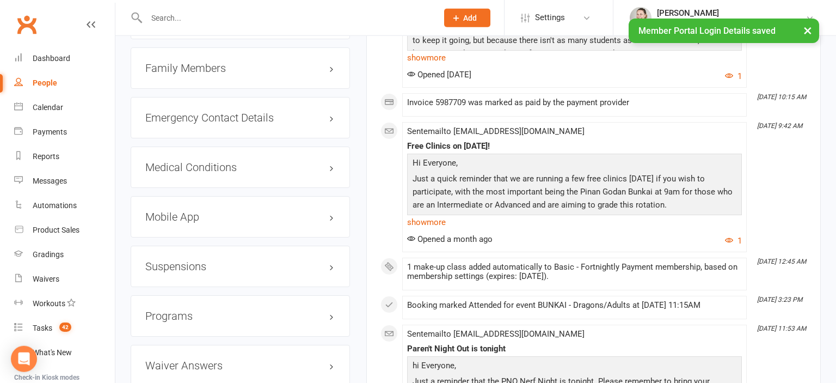
scroll to position [1150, 0]
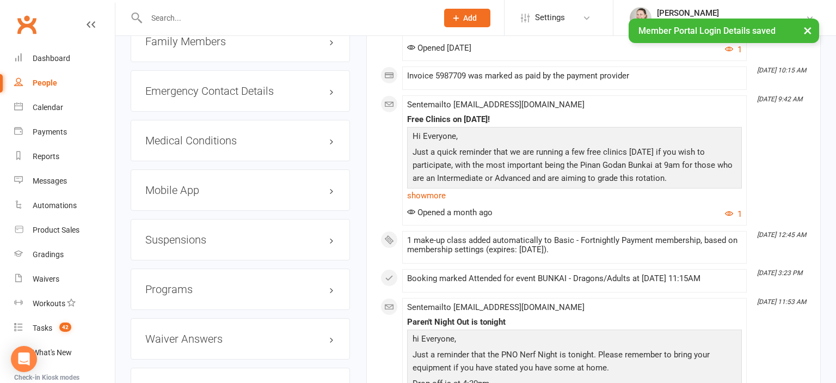
click at [178, 191] on h3 "Mobile App" at bounding box center [240, 190] width 190 height 12
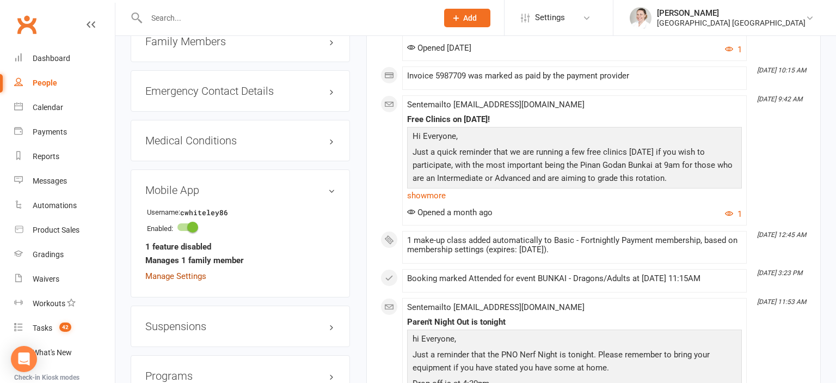
click at [188, 280] on link "Manage Settings" at bounding box center [175, 276] width 61 height 10
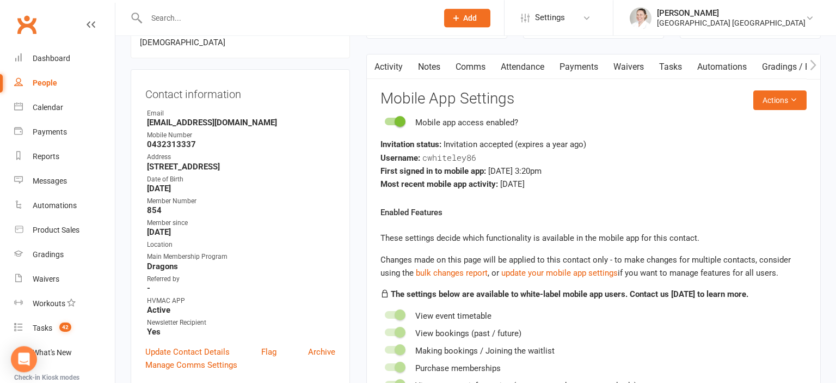
scroll to position [93, 0]
click at [785, 100] on button "Actions" at bounding box center [780, 101] width 53 height 20
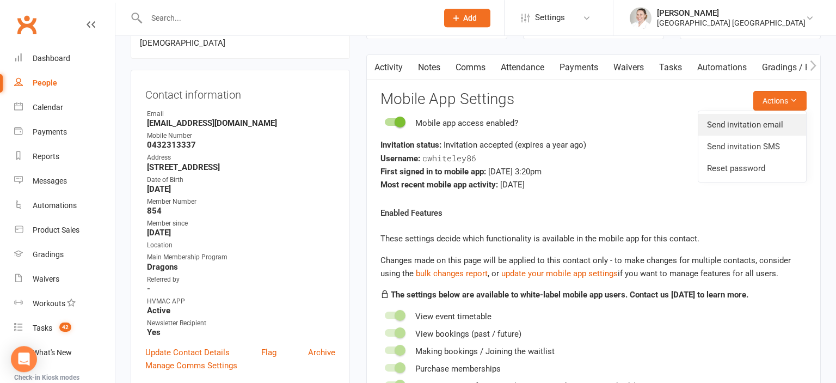
click at [779, 125] on link "Send invitation email" at bounding box center [753, 125] width 108 height 22
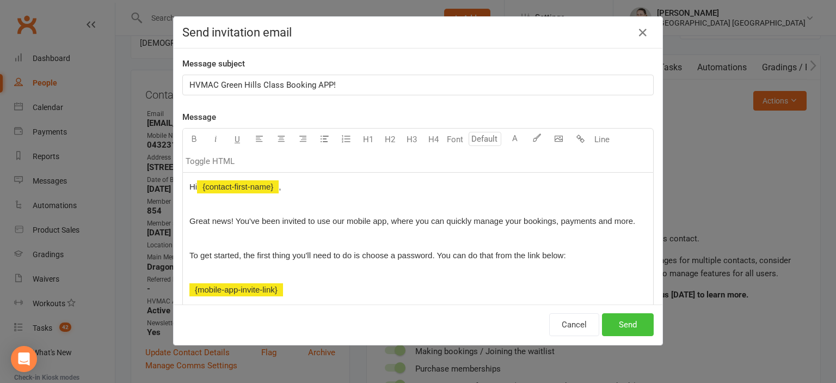
click at [644, 328] on button "Send" at bounding box center [628, 324] width 52 height 23
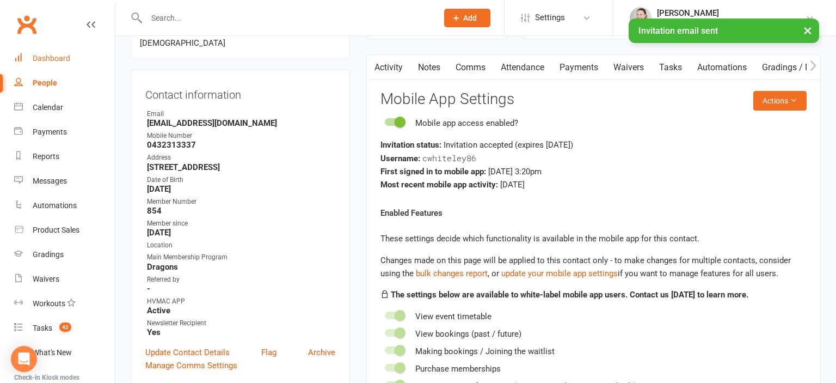
click at [40, 65] on link "Dashboard" at bounding box center [64, 58] width 101 height 25
